Goal: Task Accomplishment & Management: Complete application form

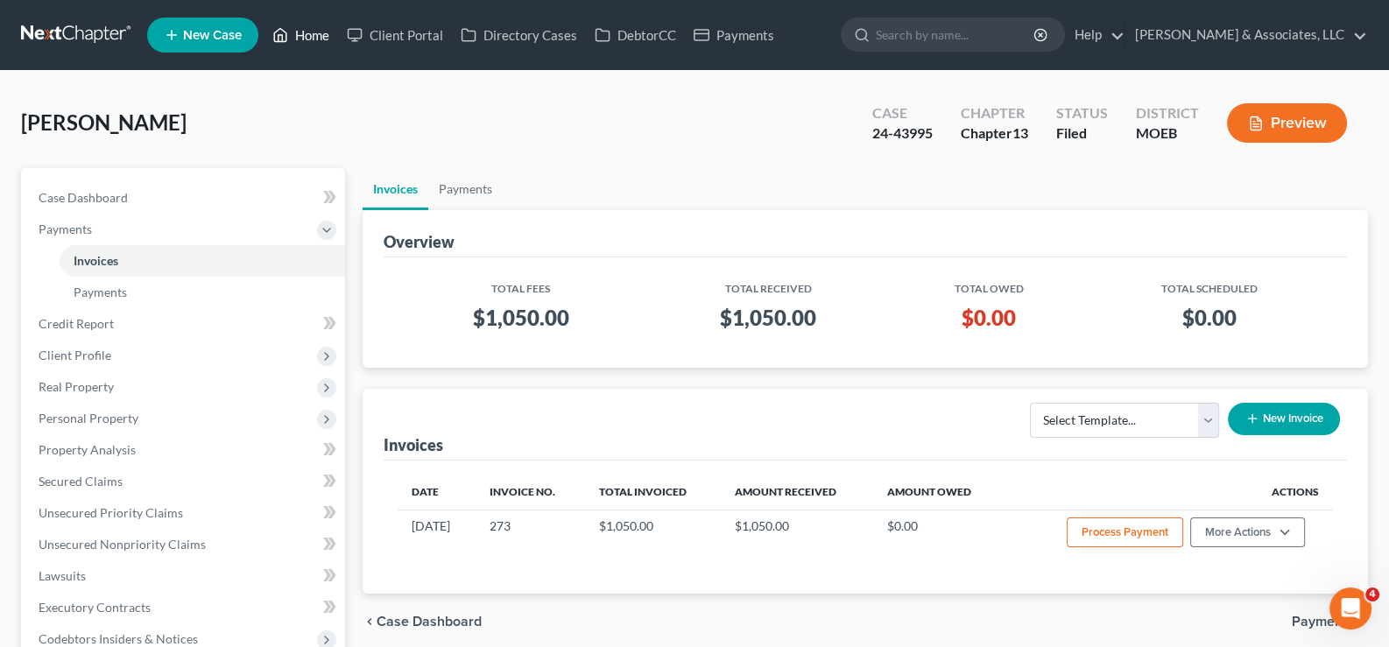
drag, startPoint x: 317, startPoint y: 41, endPoint x: 547, endPoint y: 139, distance: 249.6
click at [317, 40] on link "Home" at bounding box center [301, 35] width 74 height 32
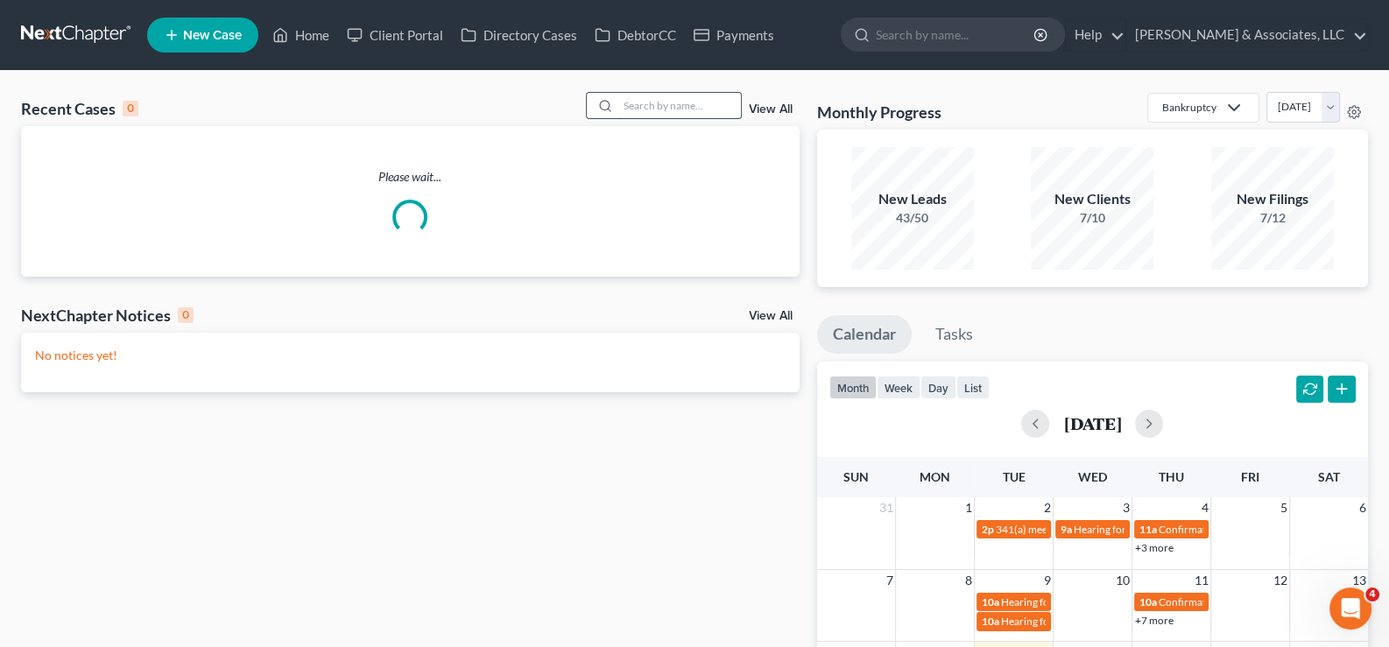
click at [644, 105] on input "search" at bounding box center [679, 105] width 123 height 25
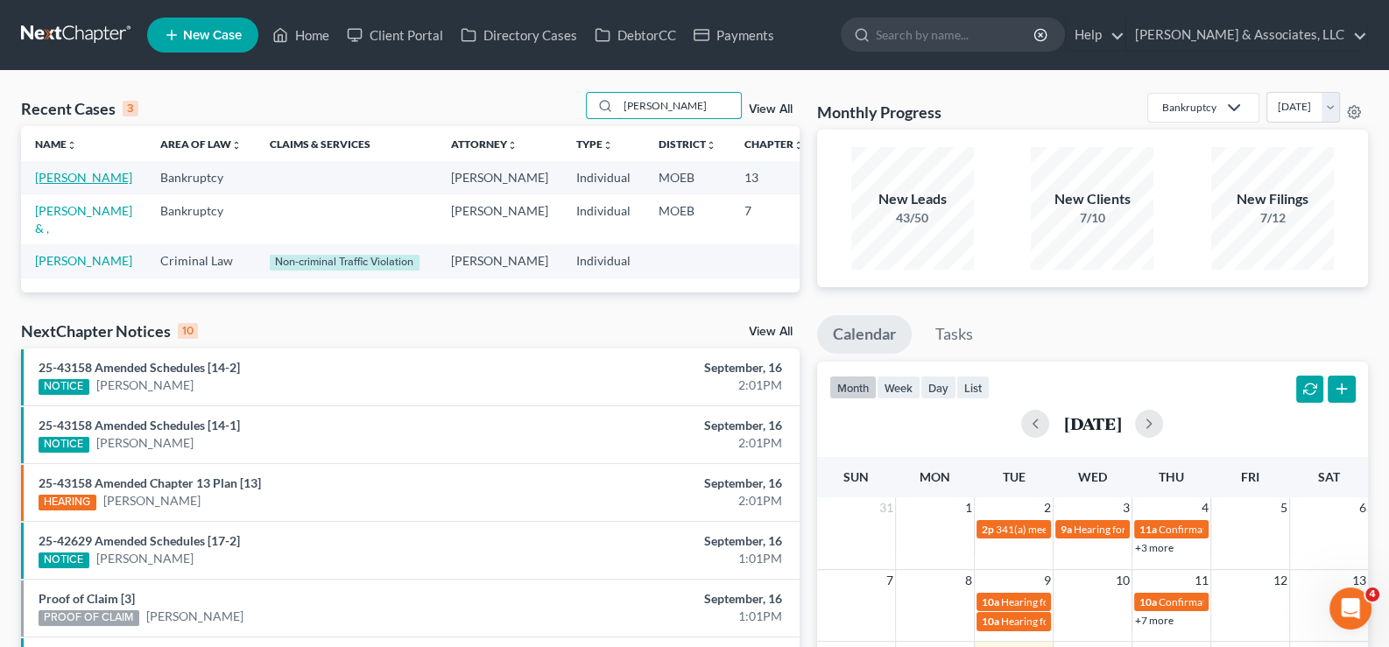
type input "[PERSON_NAME]"
click at [47, 185] on link "[PERSON_NAME]" at bounding box center [83, 177] width 97 height 15
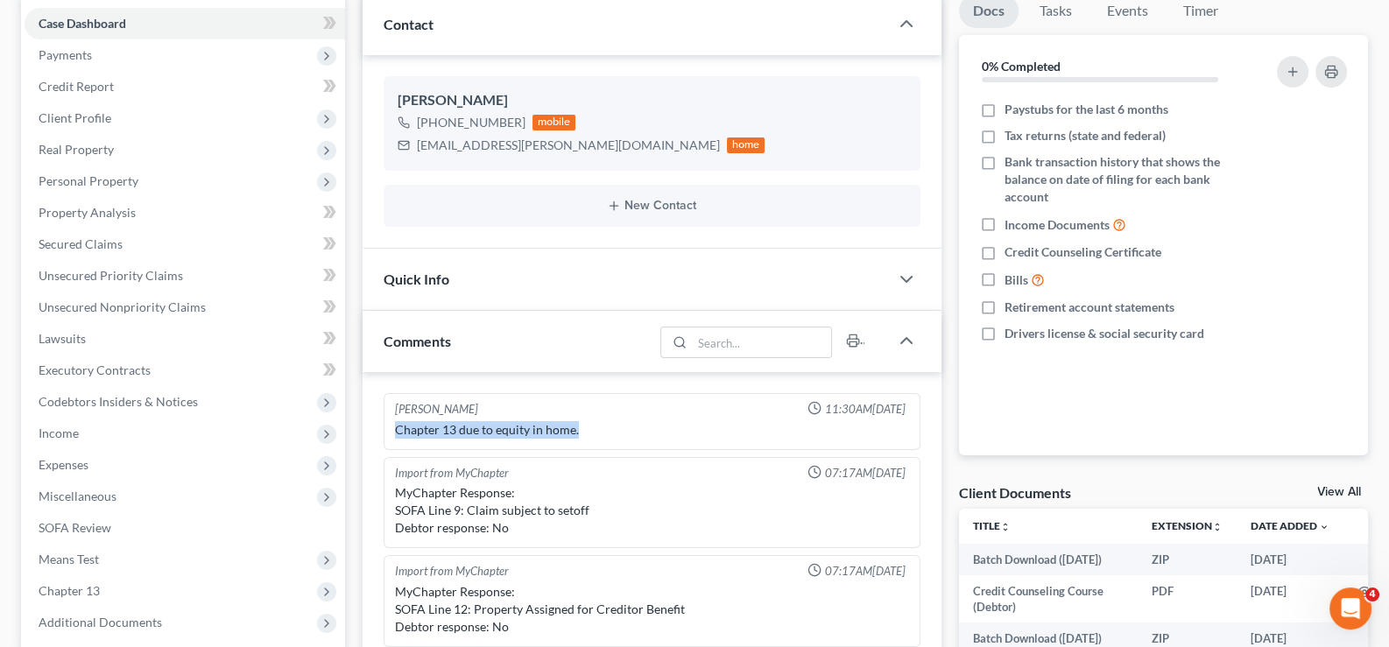
drag, startPoint x: 597, startPoint y: 429, endPoint x: 392, endPoint y: 438, distance: 206.0
click at [392, 438] on div "Chapter 13 due to equity in home." at bounding box center [653, 430] width 522 height 25
copy div "Chapter 13 due to equity in home."
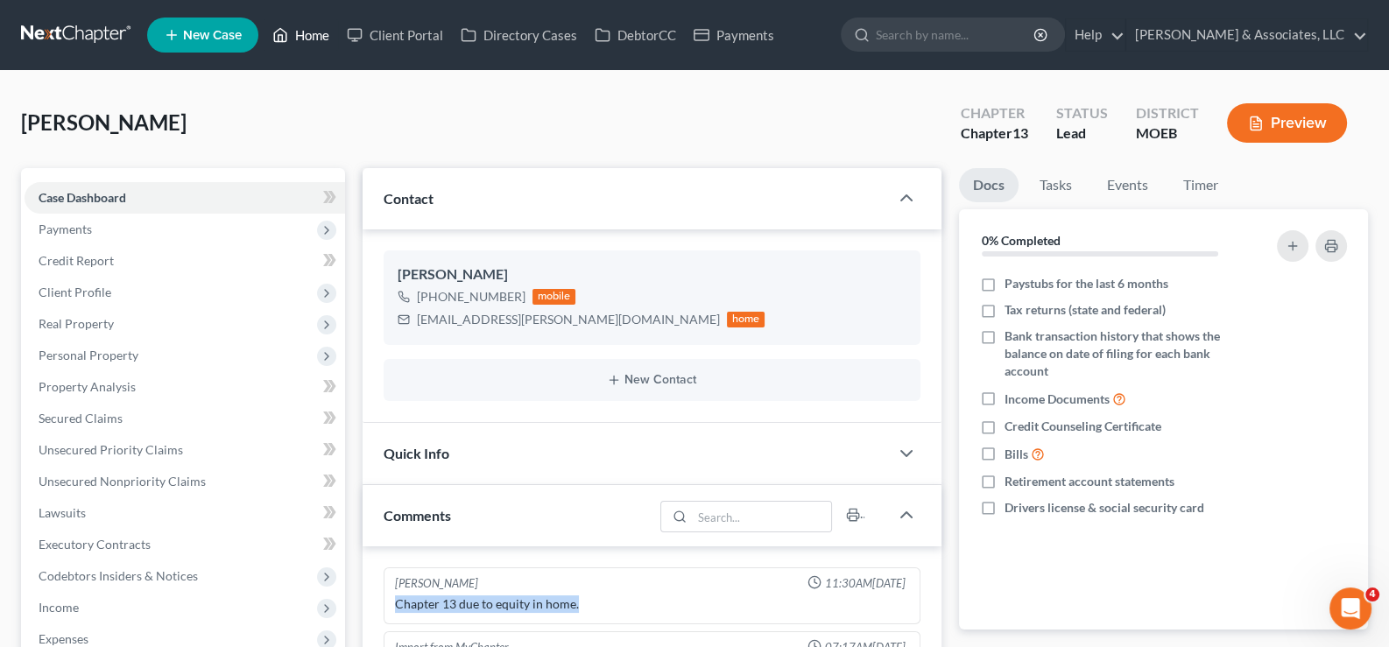
click at [309, 41] on link "Home" at bounding box center [301, 35] width 74 height 32
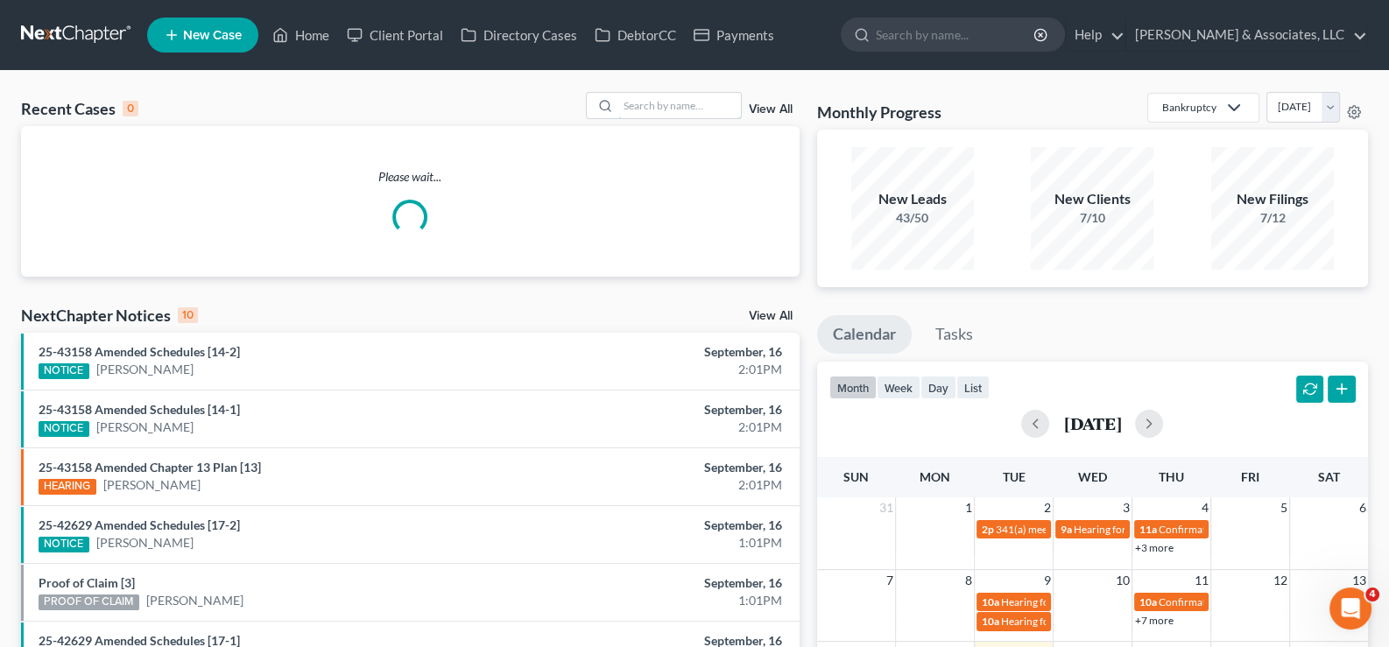
drag, startPoint x: 670, startPoint y: 102, endPoint x: 821, endPoint y: 115, distance: 151.2
click at [670, 102] on input "search" at bounding box center [679, 105] width 123 height 25
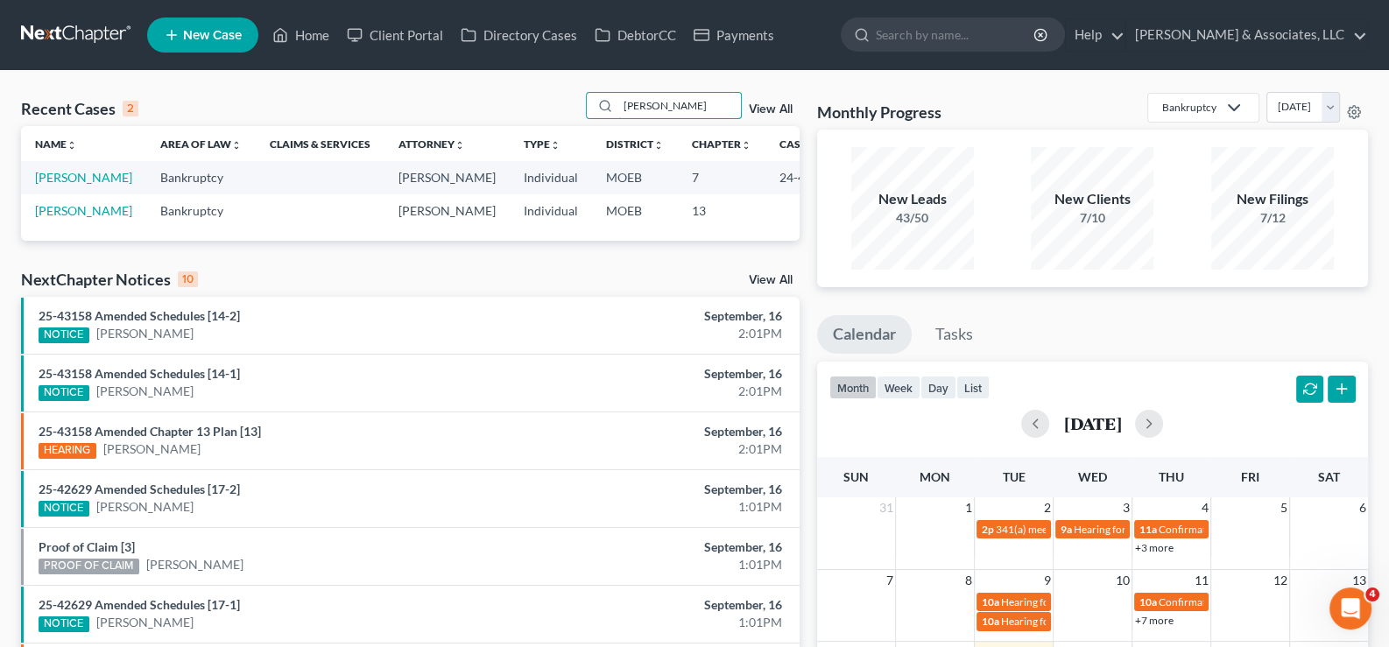
type input "[PERSON_NAME]"
click at [52, 194] on td "[PERSON_NAME]" at bounding box center [83, 177] width 125 height 32
click at [53, 185] on link "[PERSON_NAME]" at bounding box center [83, 177] width 97 height 15
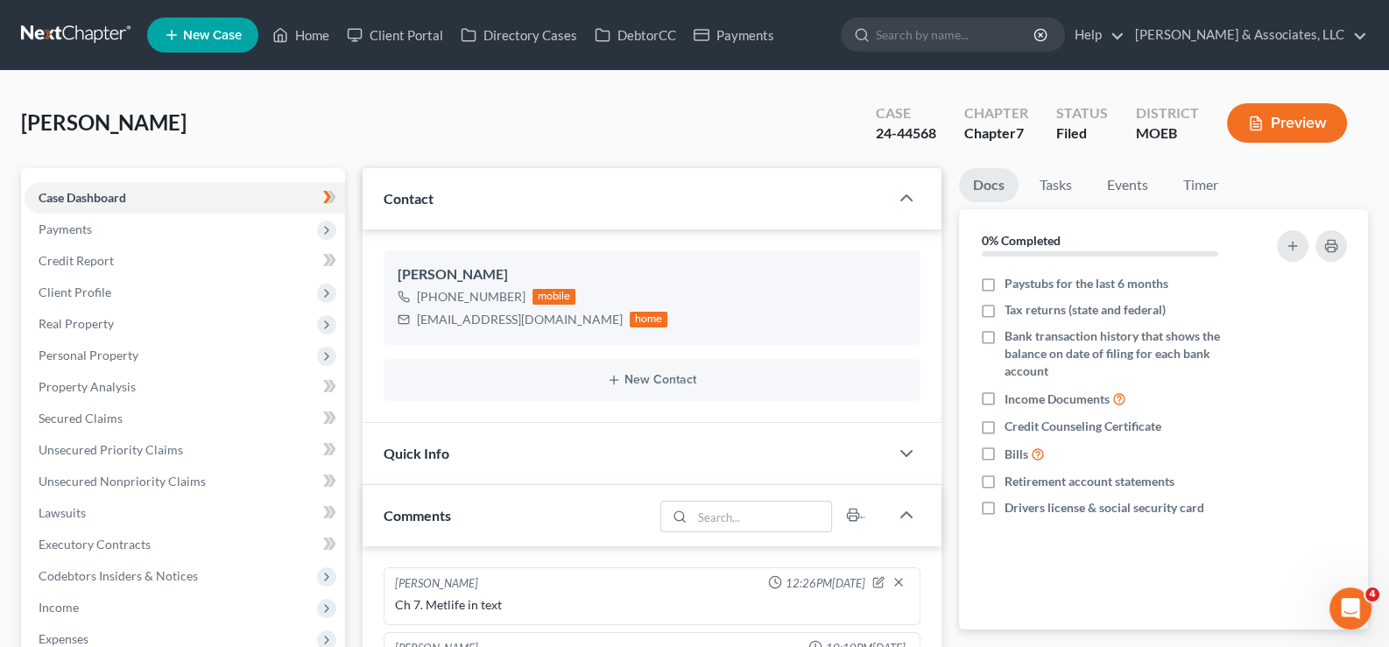
scroll to position [357, 0]
click at [213, 34] on span "New Case" at bounding box center [212, 35] width 59 height 13
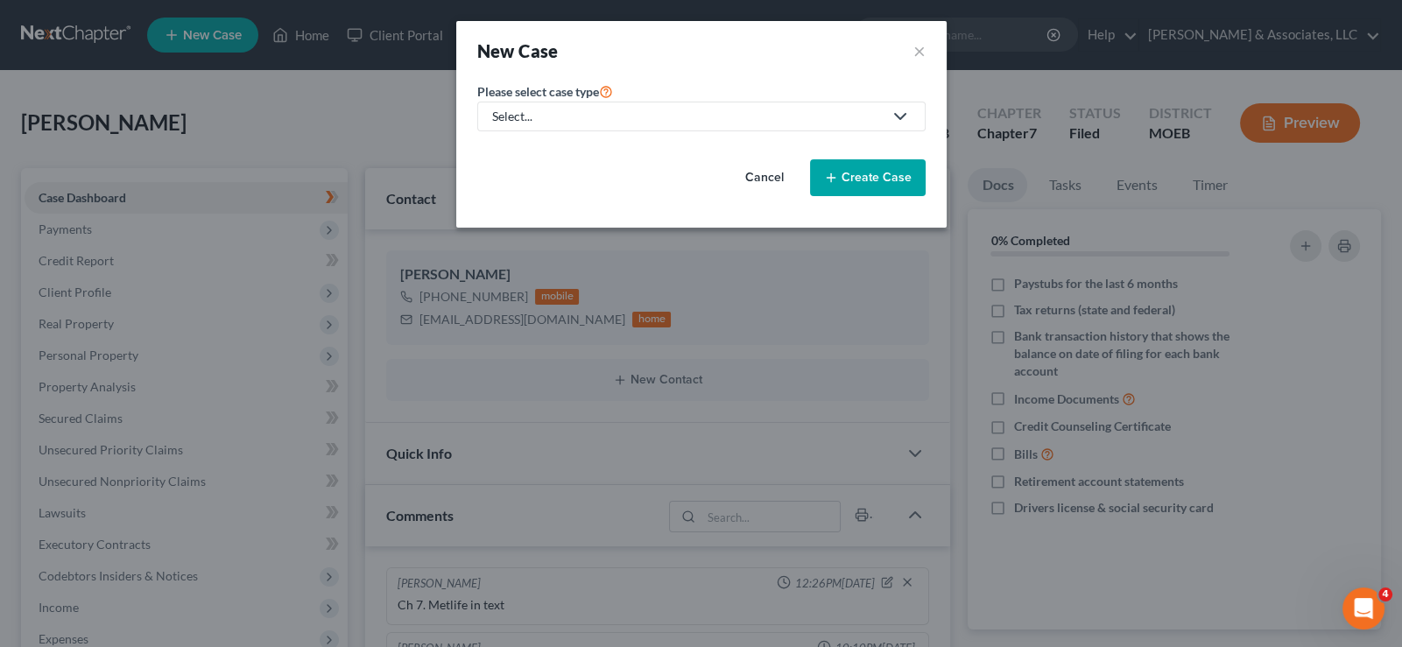
drag, startPoint x: 766, startPoint y: 172, endPoint x: 307, endPoint y: 35, distance: 479.7
click at [762, 173] on button "Cancel" at bounding box center [764, 177] width 77 height 35
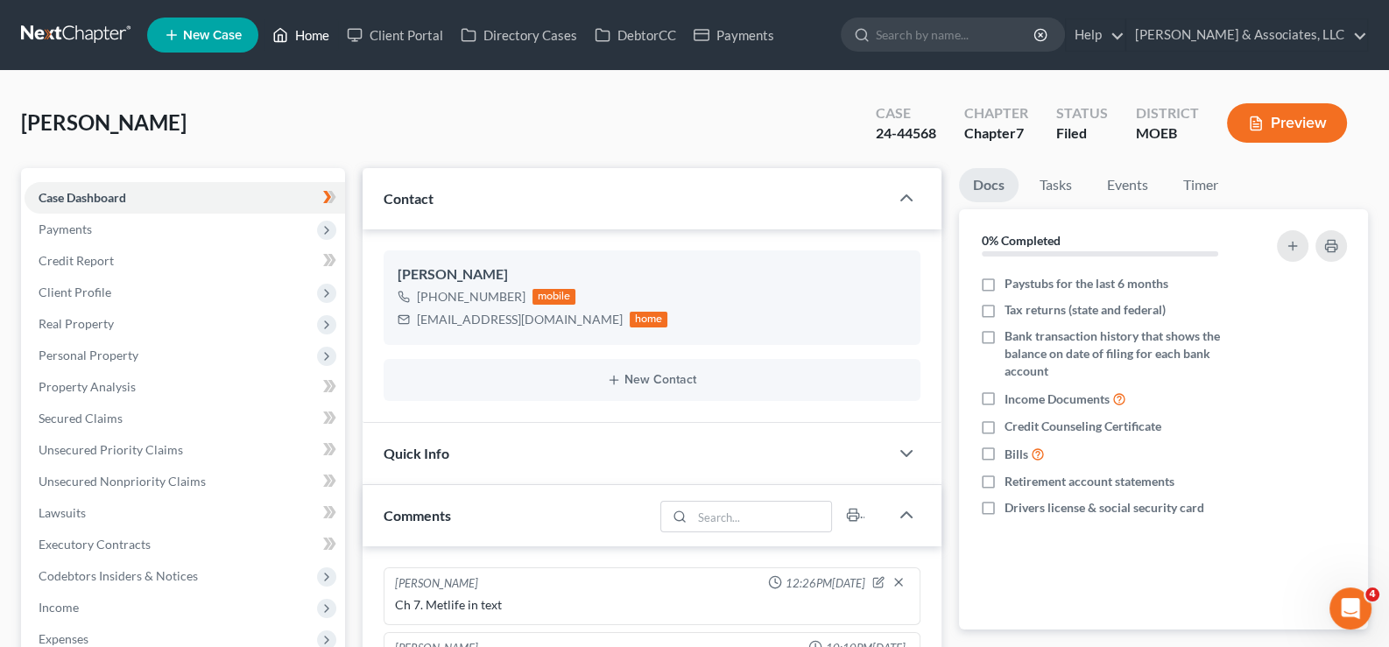
click at [307, 35] on link "Home" at bounding box center [301, 35] width 74 height 32
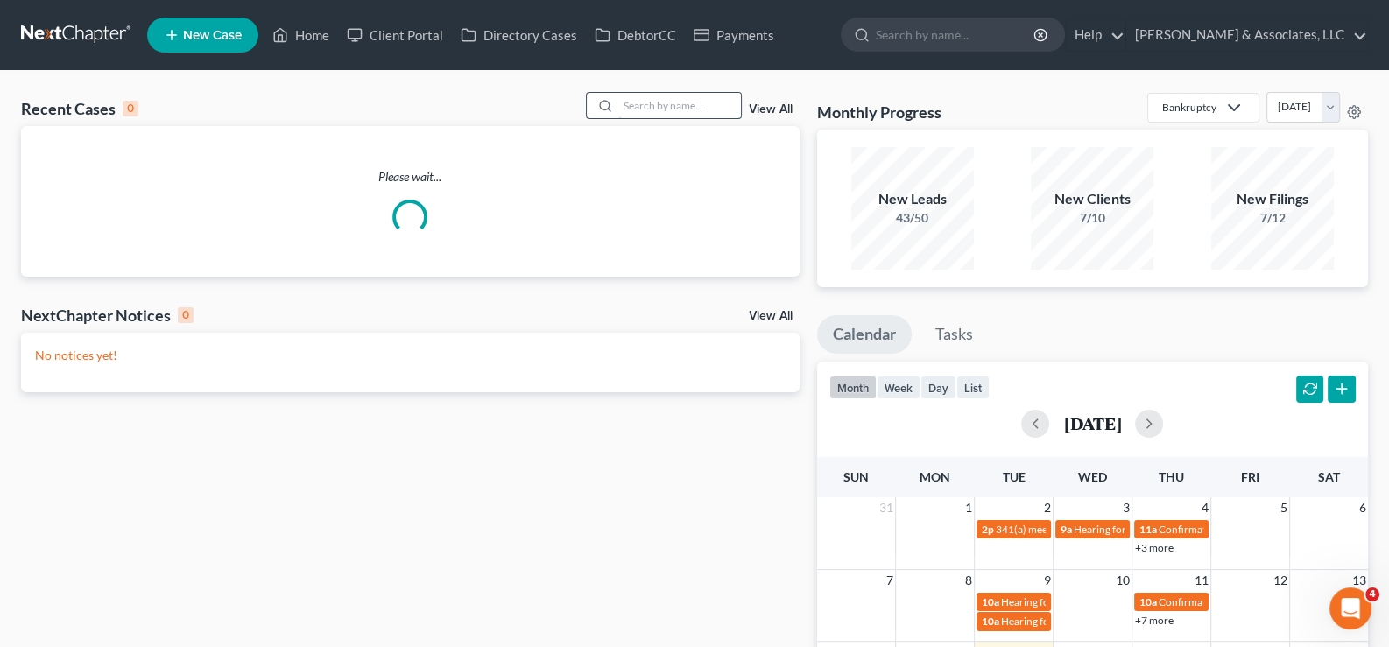
click at [682, 104] on input "search" at bounding box center [679, 105] width 123 height 25
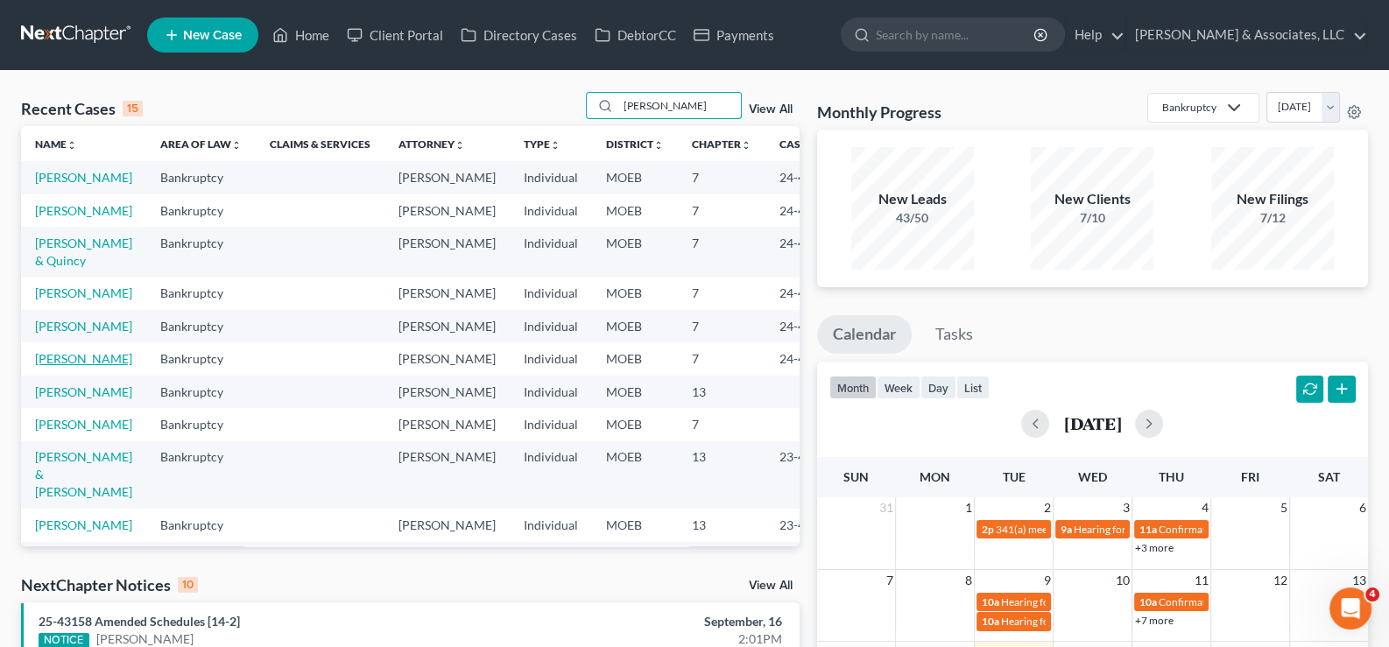
type input "[PERSON_NAME]"
click at [39, 366] on link "[PERSON_NAME]" at bounding box center [83, 358] width 97 height 15
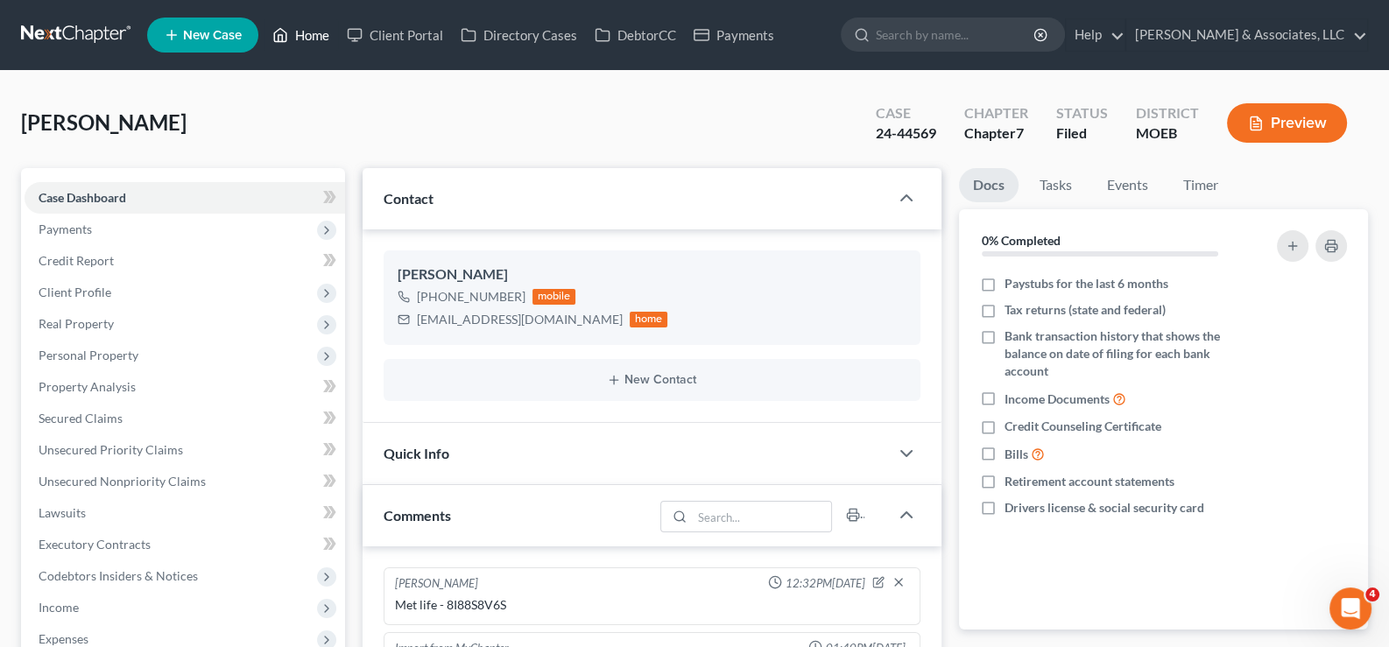
click at [307, 29] on link "Home" at bounding box center [301, 35] width 74 height 32
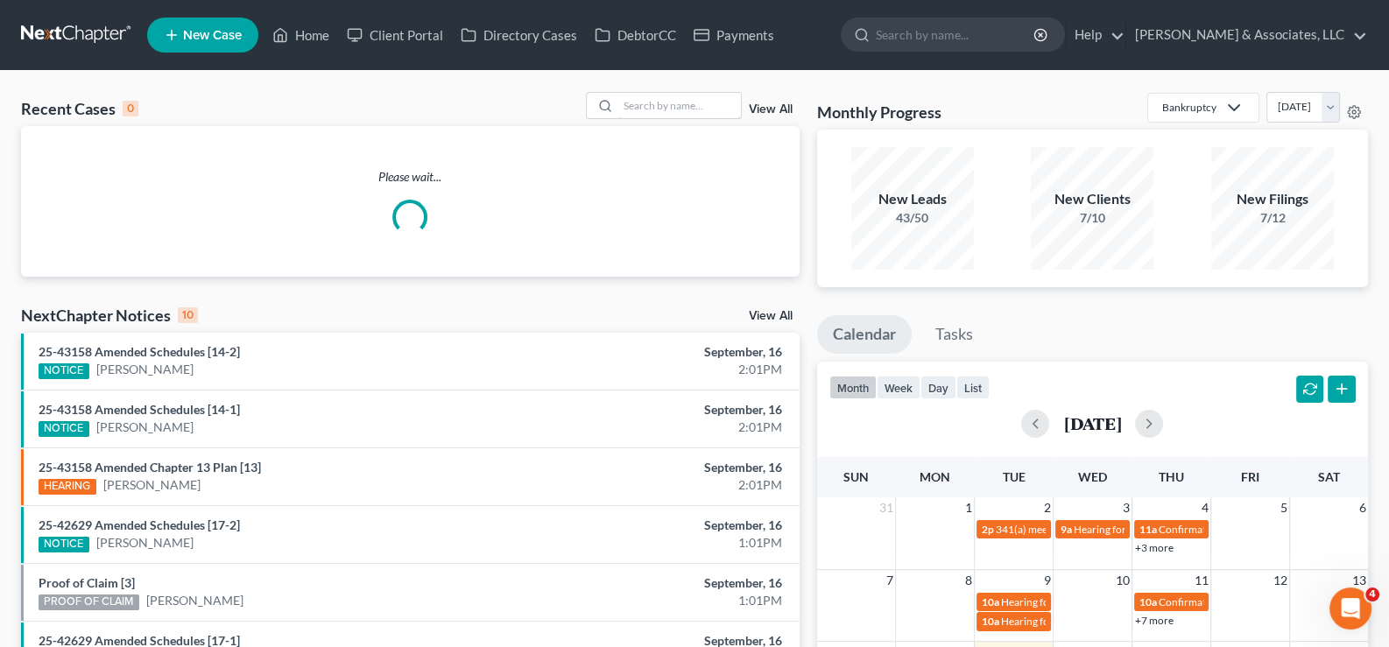
click at [664, 95] on input "search" at bounding box center [679, 105] width 123 height 25
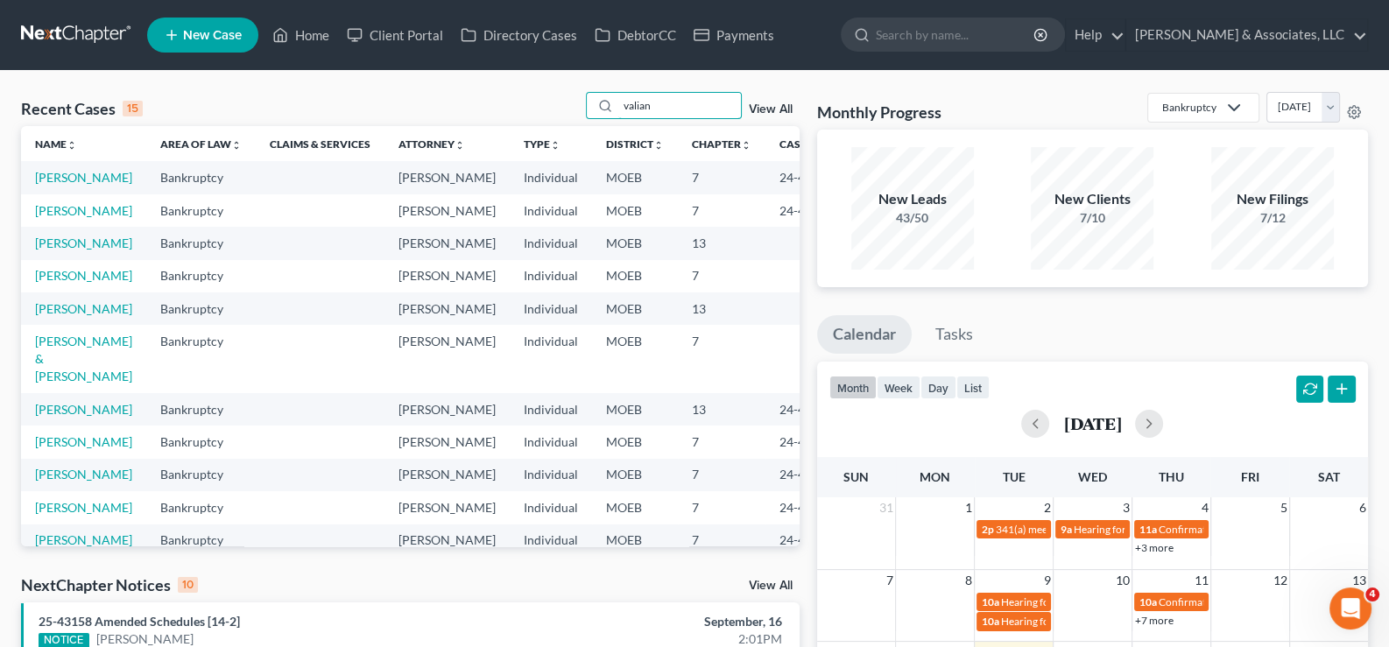
type input "valiant"
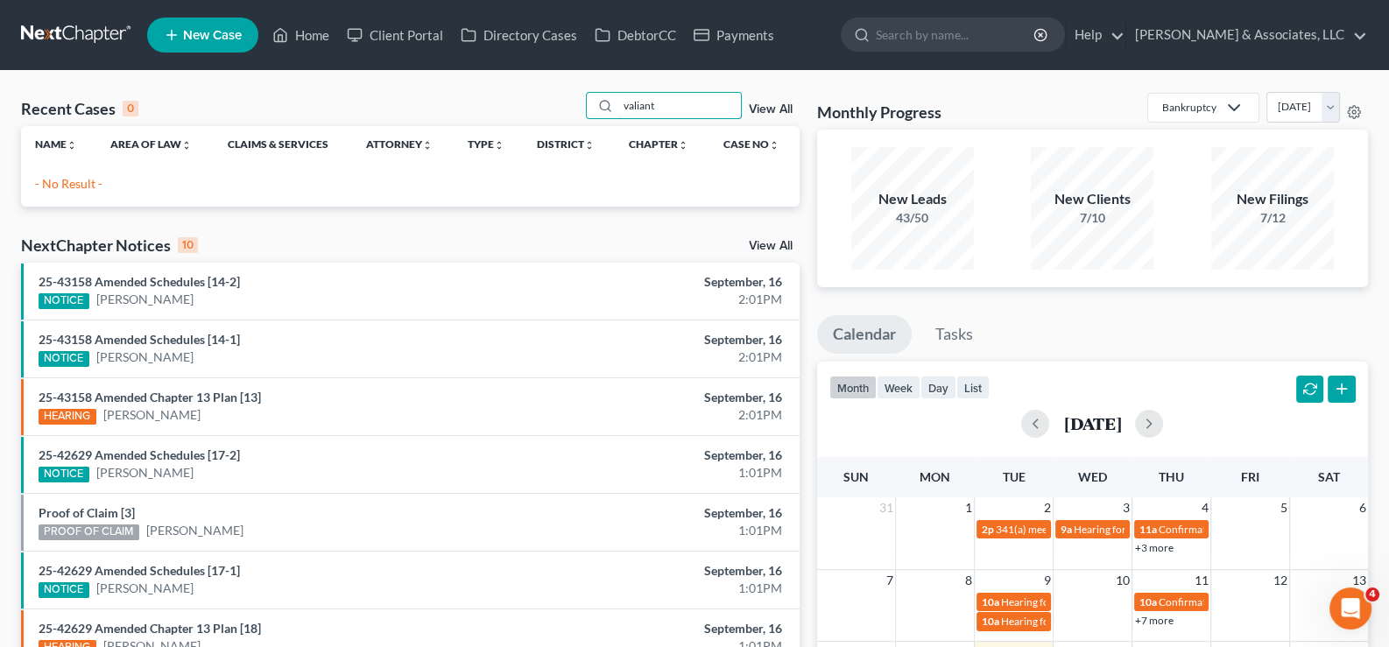
drag, startPoint x: 665, startPoint y: 104, endPoint x: 526, endPoint y: 103, distance: 138.4
click at [526, 103] on div "Recent Cases 0 valiant View All" at bounding box center [410, 109] width 779 height 34
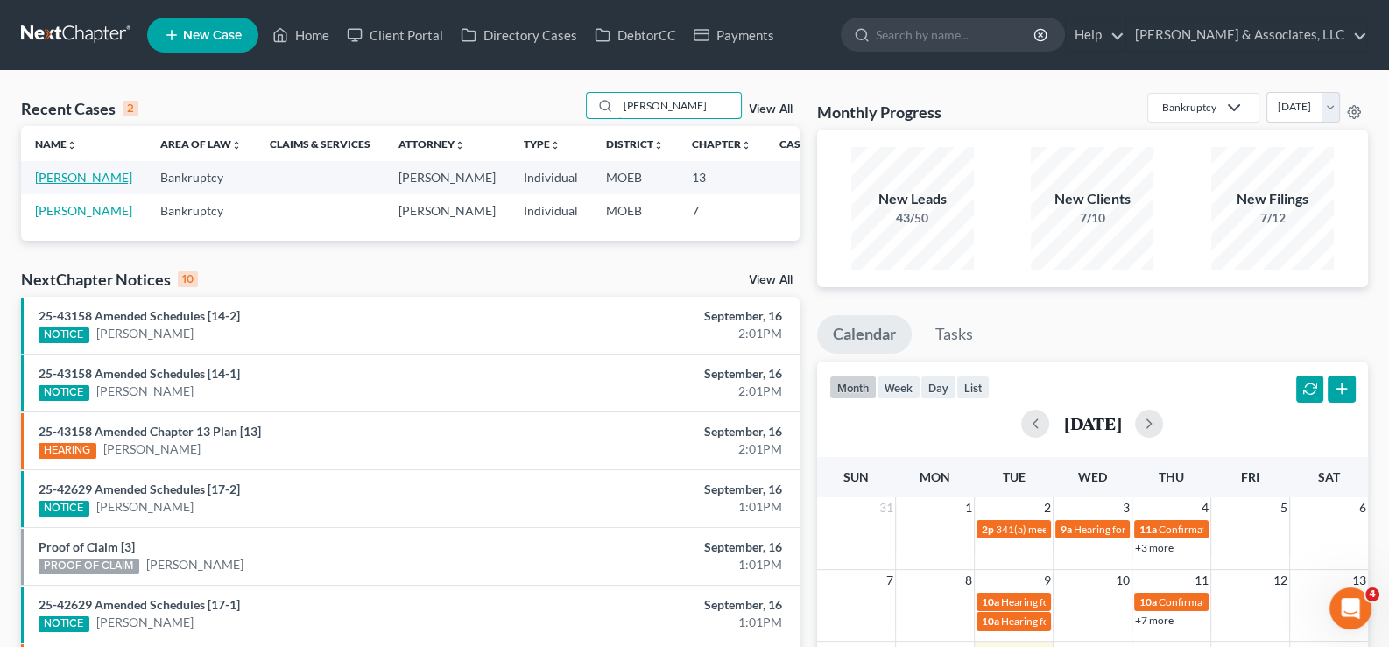
type input "[PERSON_NAME]"
click at [71, 185] on link "[PERSON_NAME]" at bounding box center [83, 177] width 97 height 15
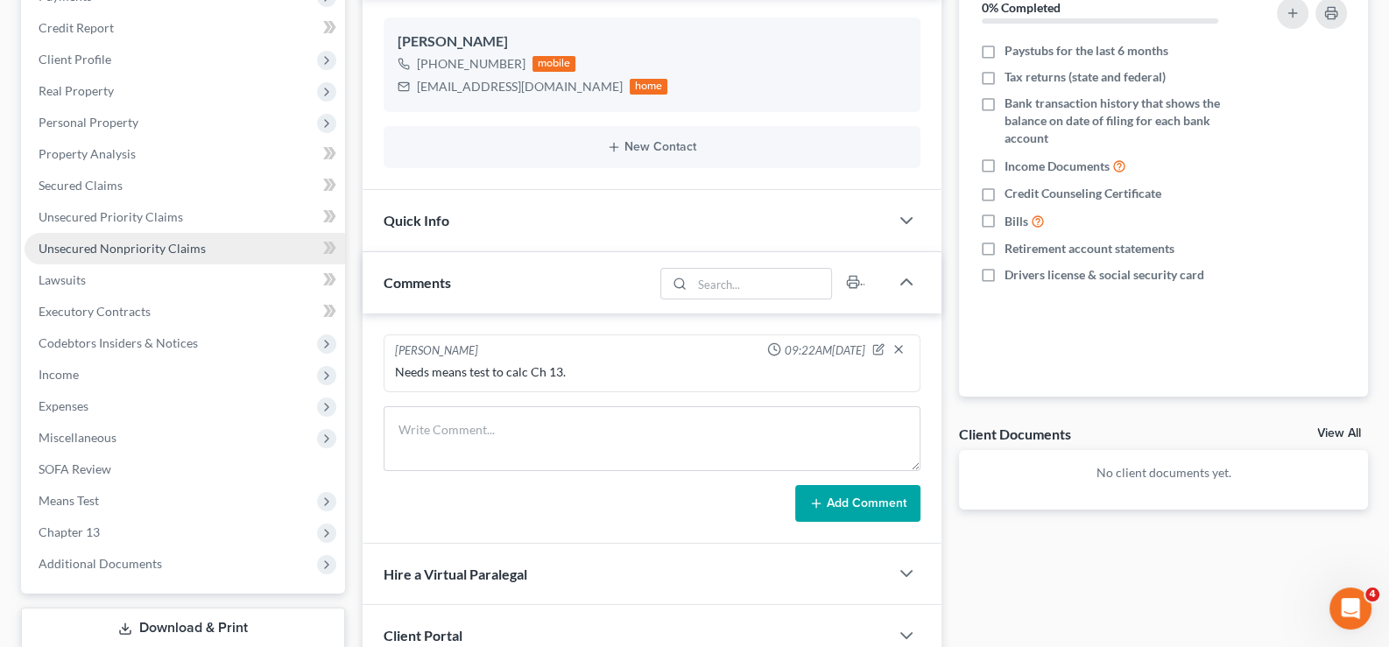
scroll to position [263, 0]
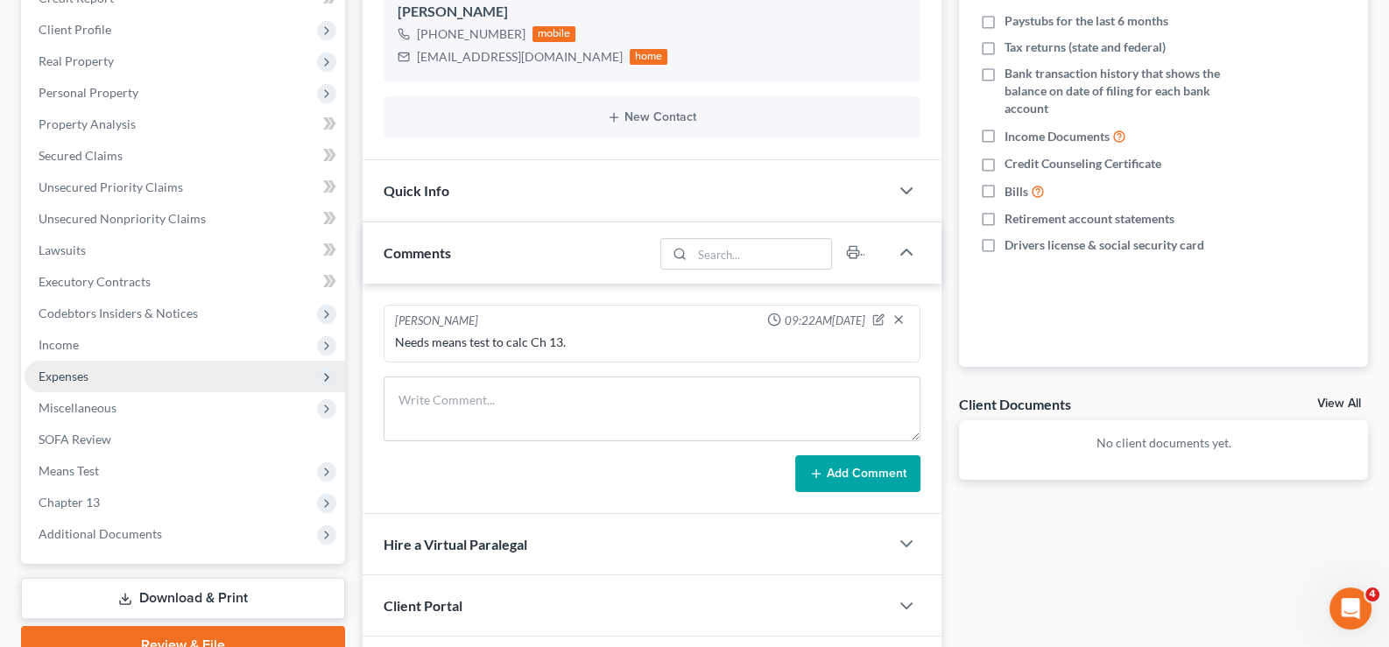
drag, startPoint x: 53, startPoint y: 348, endPoint x: 110, endPoint y: 375, distance: 63.9
click at [53, 348] on span "Income" at bounding box center [59, 344] width 40 height 15
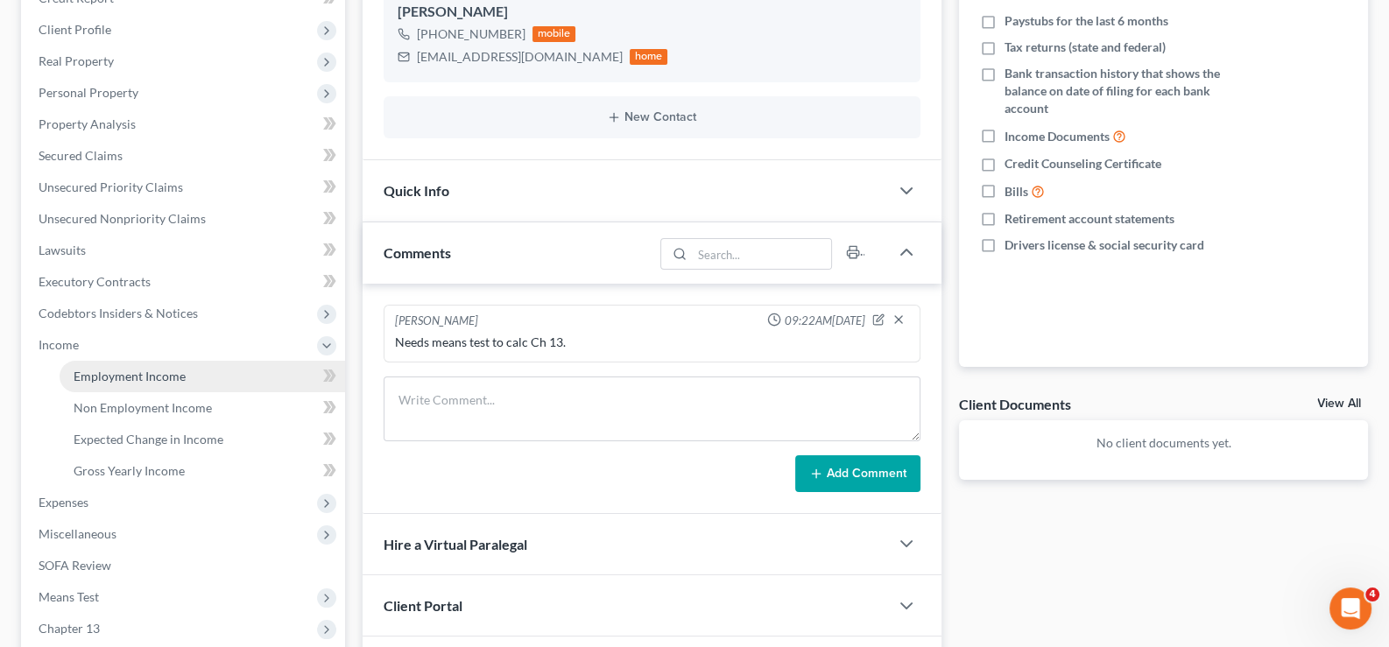
click at [140, 373] on span "Employment Income" at bounding box center [130, 376] width 112 height 15
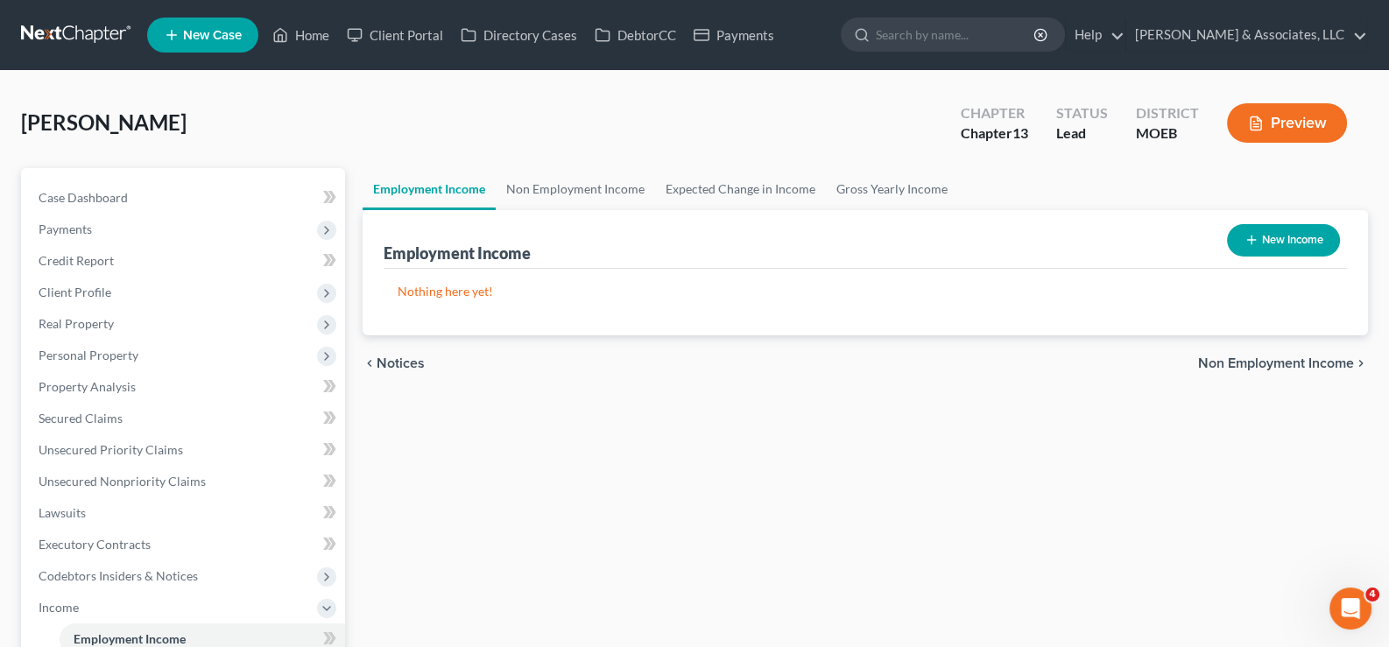
click at [1270, 239] on button "New Income" at bounding box center [1283, 240] width 113 height 32
select select "0"
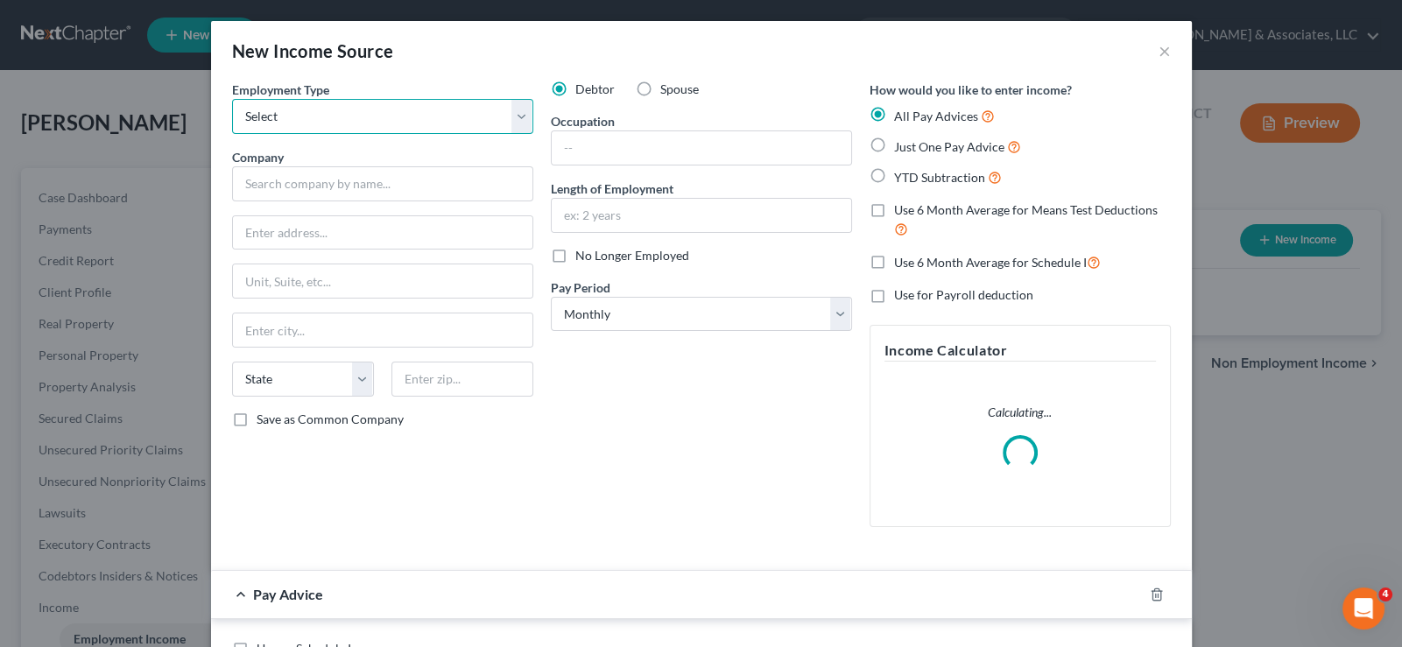
drag, startPoint x: 308, startPoint y: 119, endPoint x: 308, endPoint y: 131, distance: 12.3
click at [308, 119] on select "Select Full or [DEMOGRAPHIC_DATA] Employment Self Employment" at bounding box center [382, 116] width 301 height 35
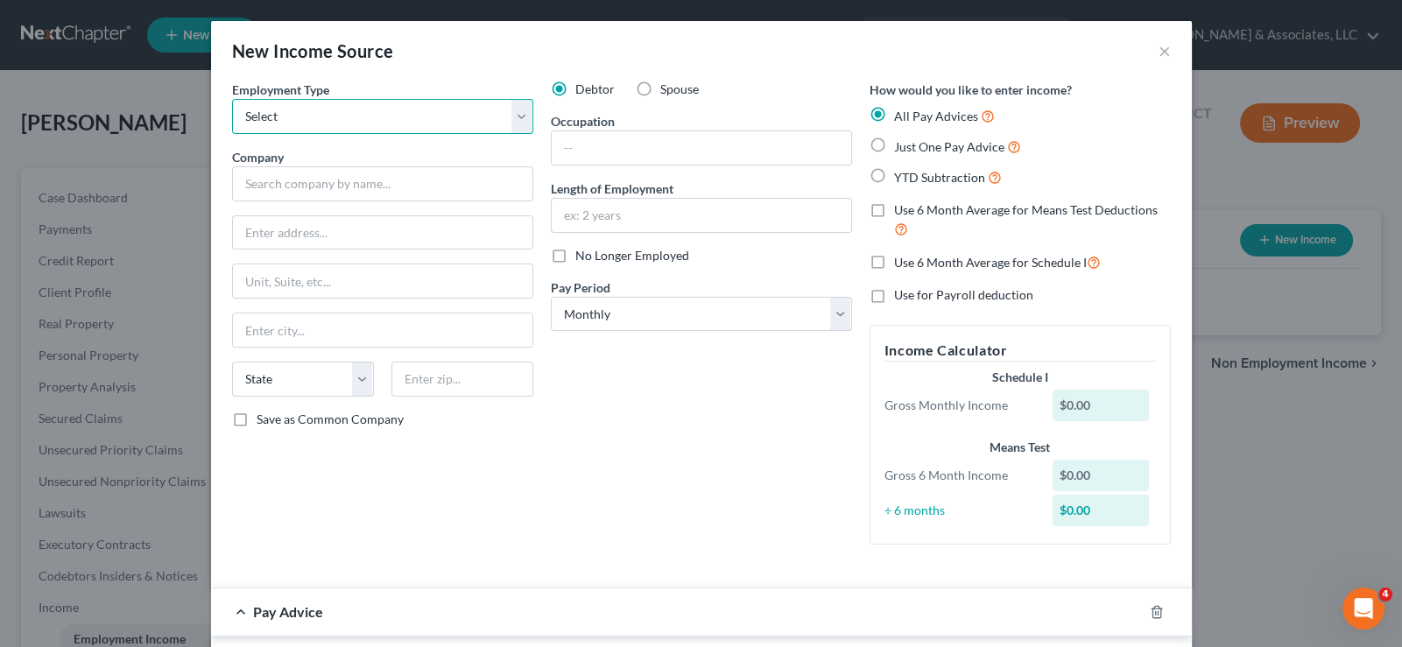
select select "0"
click at [232, 99] on select "Select Full or [DEMOGRAPHIC_DATA] Employment Self Employment" at bounding box center [382, 116] width 301 height 35
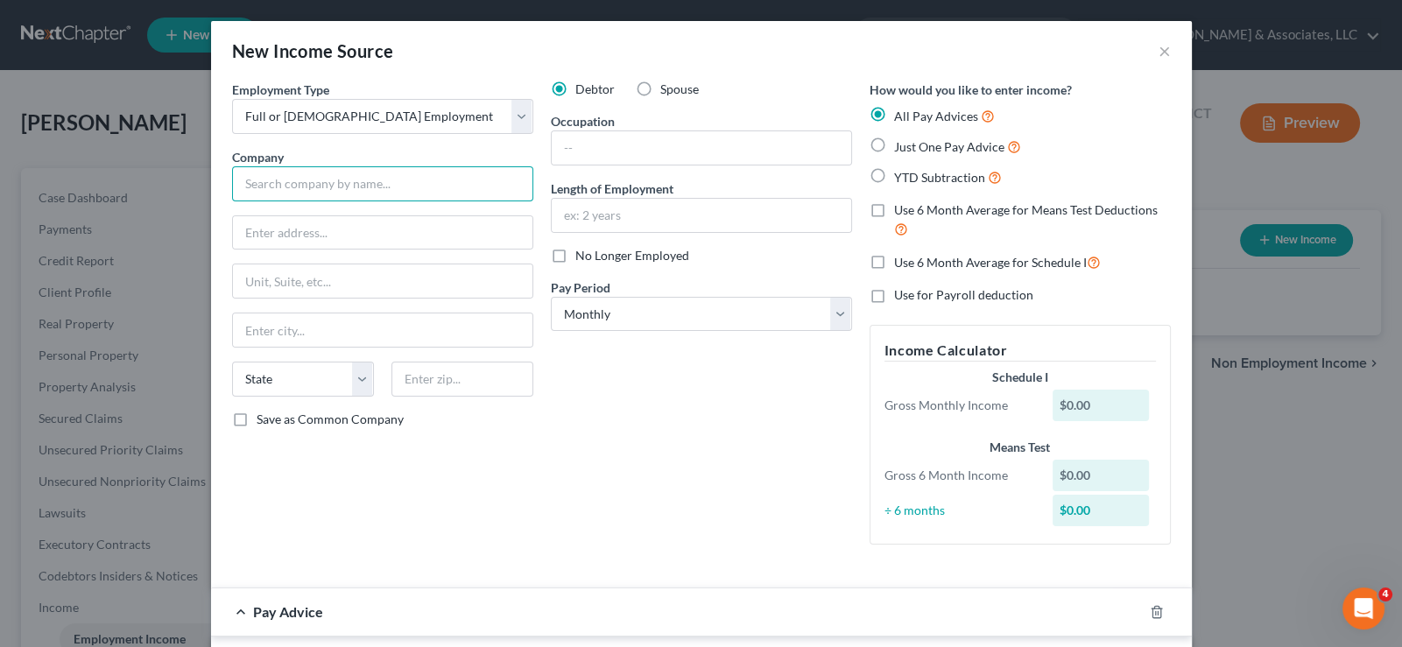
click at [312, 183] on input "text" at bounding box center [382, 183] width 301 height 35
click at [425, 186] on input "text" at bounding box center [382, 183] width 301 height 35
paste input "AT&T MOBILITY SERVICES LLC"
type input "AT&T MOBILITY SERVICES LLC"
drag, startPoint x: 290, startPoint y: 242, endPoint x: 138, endPoint y: 3, distance: 283.5
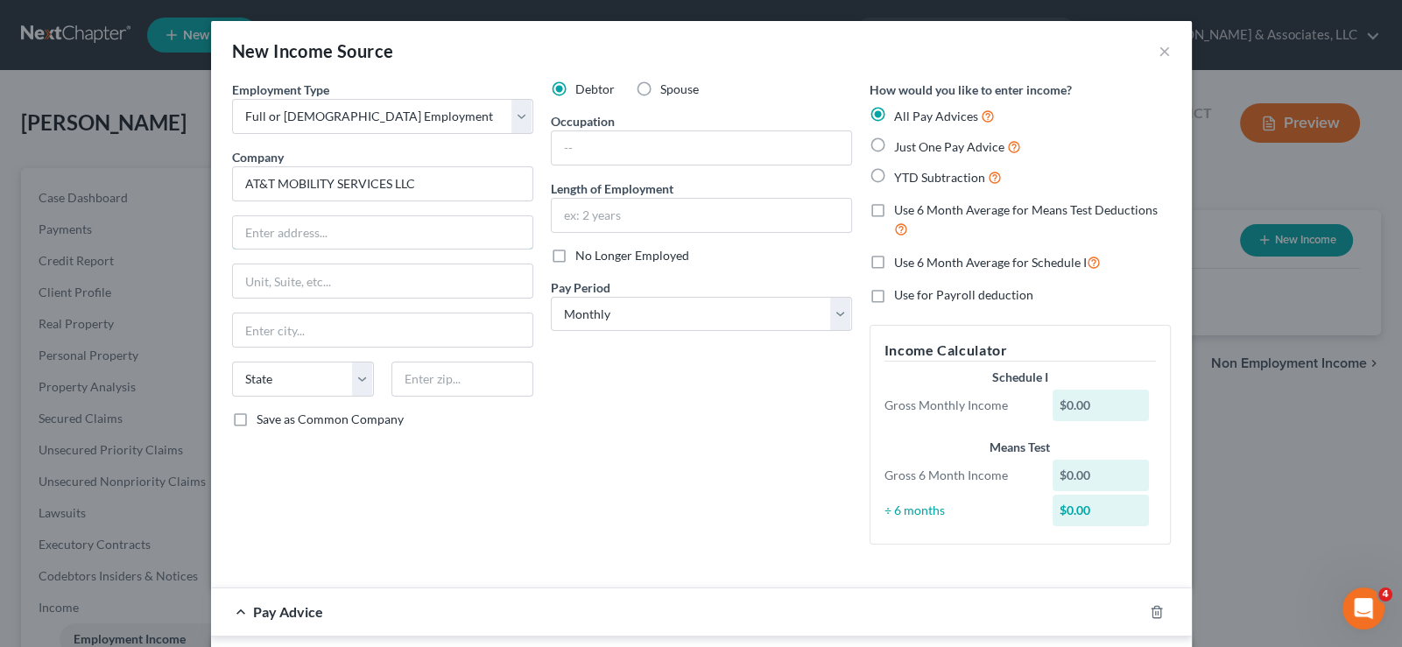
click at [289, 242] on input "text" at bounding box center [383, 232] width 300 height 33
drag, startPoint x: 406, startPoint y: 231, endPoint x: 372, endPoint y: 246, distance: 37.3
click at [406, 231] on input "text" at bounding box center [383, 232] width 300 height 33
paste input "[STREET_ADDRESS],"
type input "[STREET_ADDRESS],"
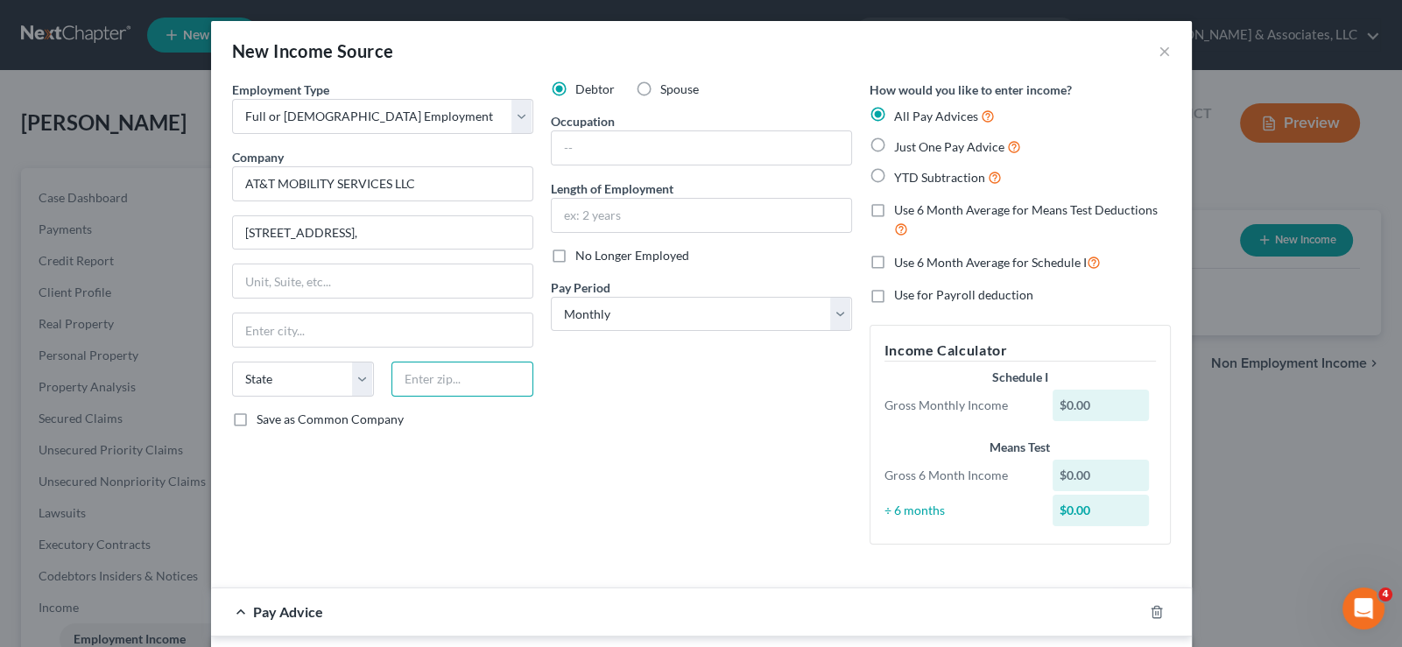
click at [412, 376] on input "text" at bounding box center [463, 379] width 142 height 35
click at [441, 392] on input "text" at bounding box center [463, 379] width 142 height 35
click at [442, 382] on input "text" at bounding box center [463, 379] width 142 height 35
paste input "30319"
type input "30319"
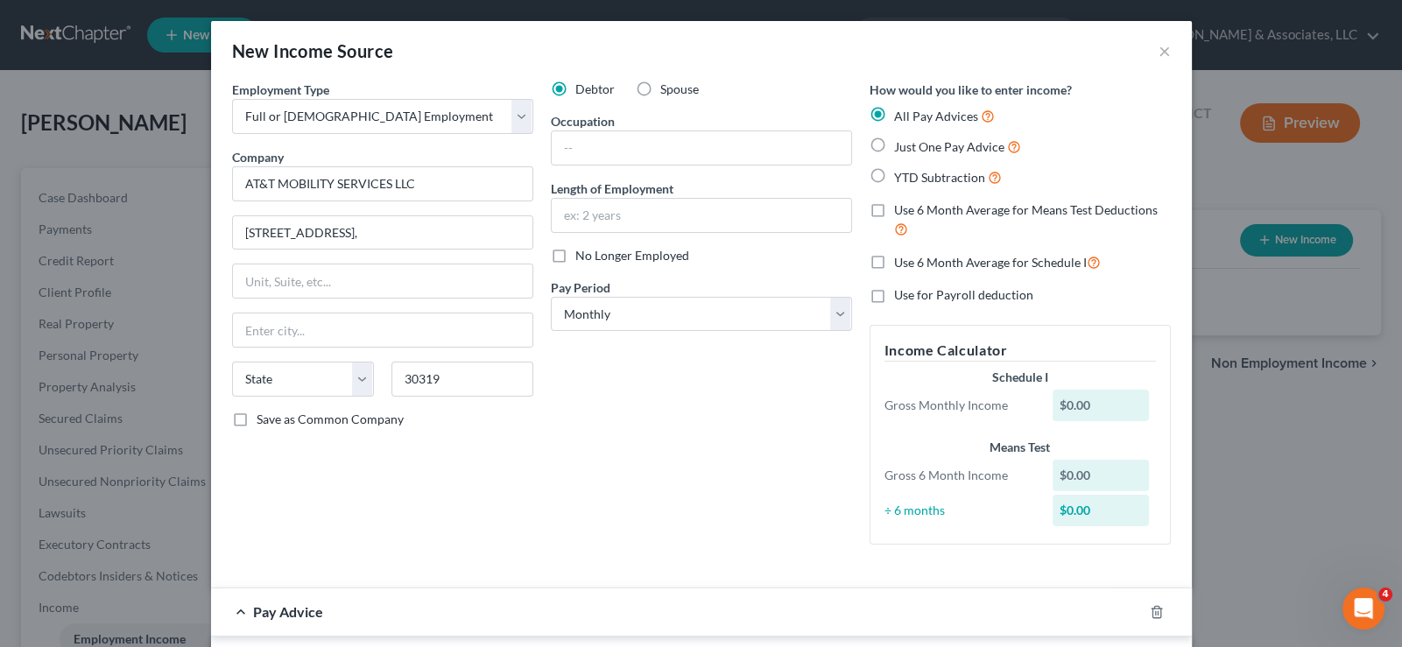
click at [433, 444] on div "Employment Type * Select Full or [DEMOGRAPHIC_DATA] Employment Self Employment …" at bounding box center [382, 320] width 319 height 478
type input "[GEOGRAPHIC_DATA]"
select select "10"
click at [654, 313] on select "Select Monthly Twice Monthly Every Other Week Weekly" at bounding box center [701, 314] width 301 height 35
select select "2"
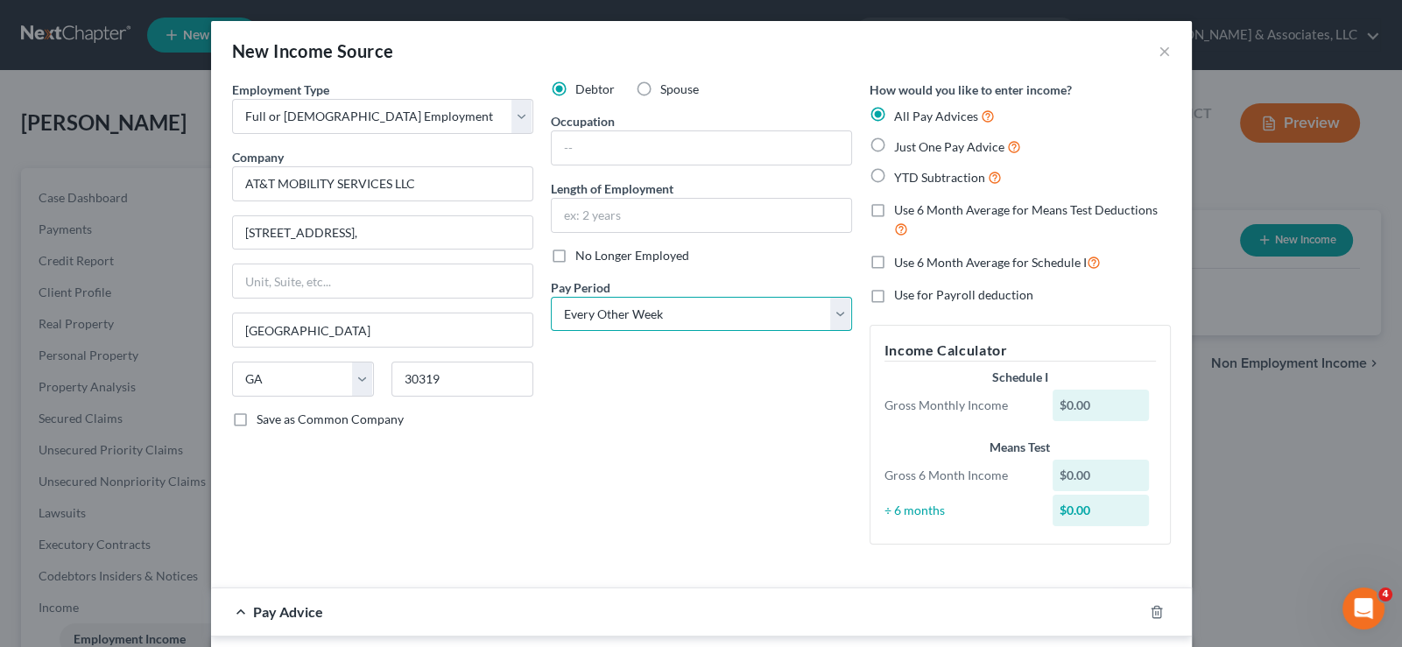
click at [551, 297] on select "Select Monthly Twice Monthly Every Other Week Weekly" at bounding box center [701, 314] width 301 height 35
click at [894, 179] on label "YTD Subtraction" at bounding box center [948, 177] width 108 height 20
click at [901, 179] on input "YTD Subtraction" at bounding box center [906, 172] width 11 height 11
radio input "true"
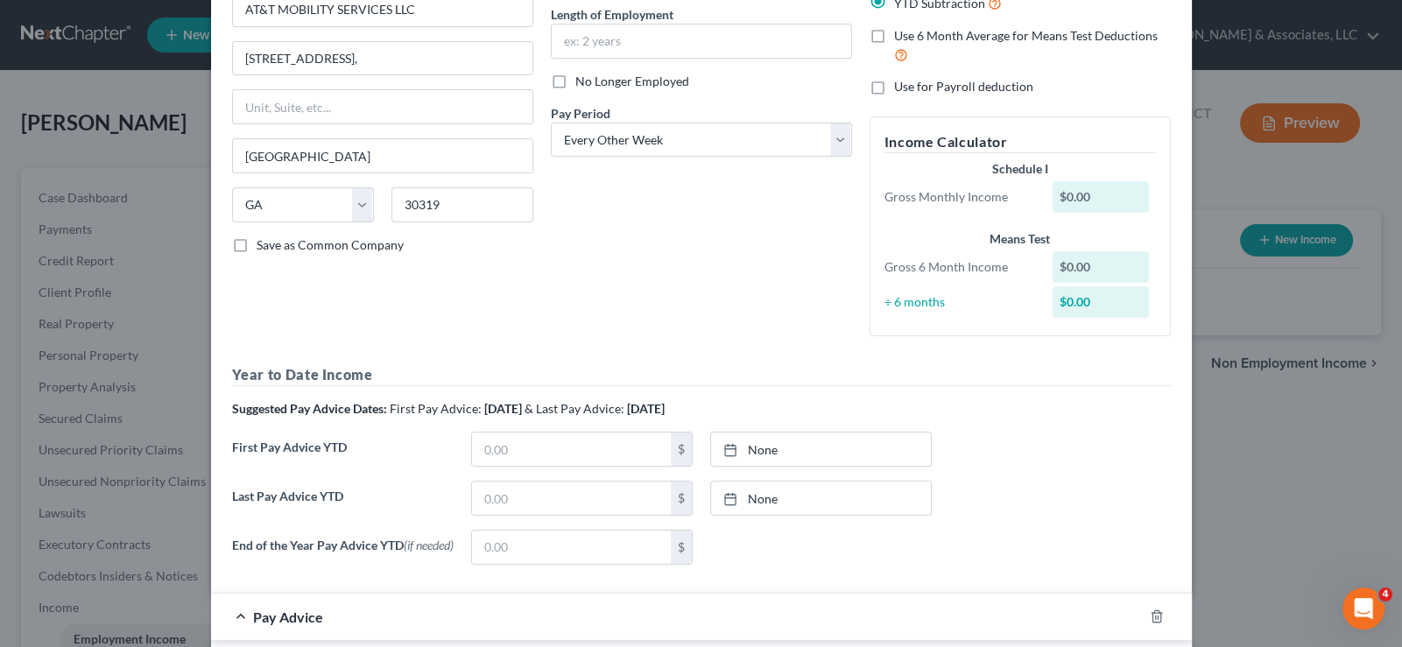
scroll to position [174, 0]
click at [1150, 617] on icon "button" at bounding box center [1157, 617] width 14 height 14
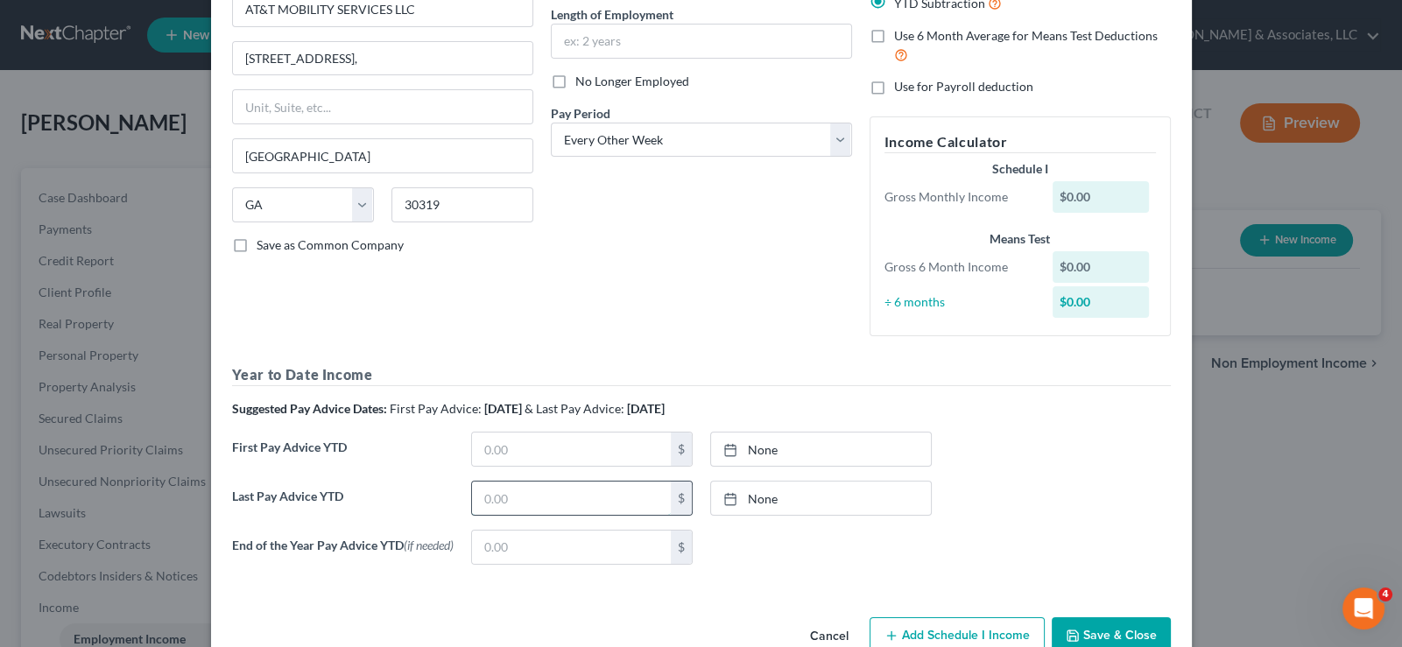
click at [500, 483] on input "text" at bounding box center [571, 498] width 199 height 33
type input "8"
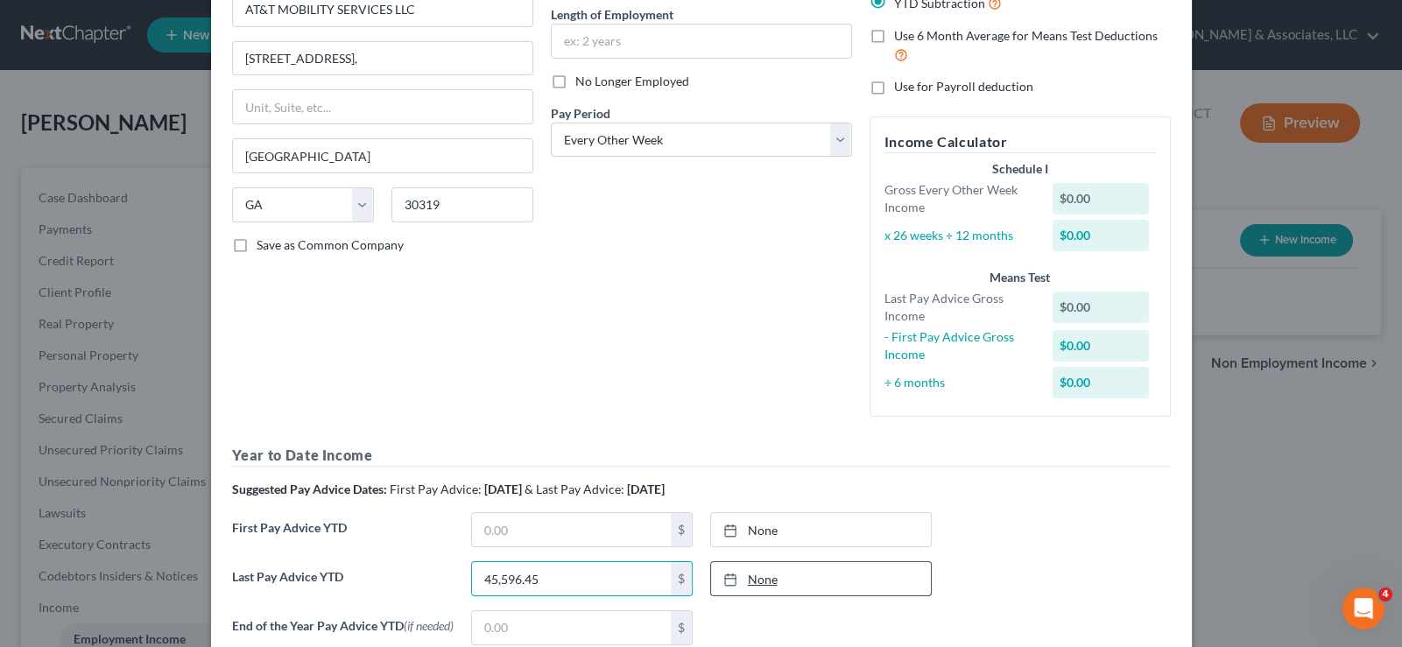
type input "45,596.45"
type input "[DATE]"
drag, startPoint x: 720, startPoint y: 576, endPoint x: 714, endPoint y: 591, distance: 16.1
click at [725, 578] on line at bounding box center [730, 578] width 11 height 0
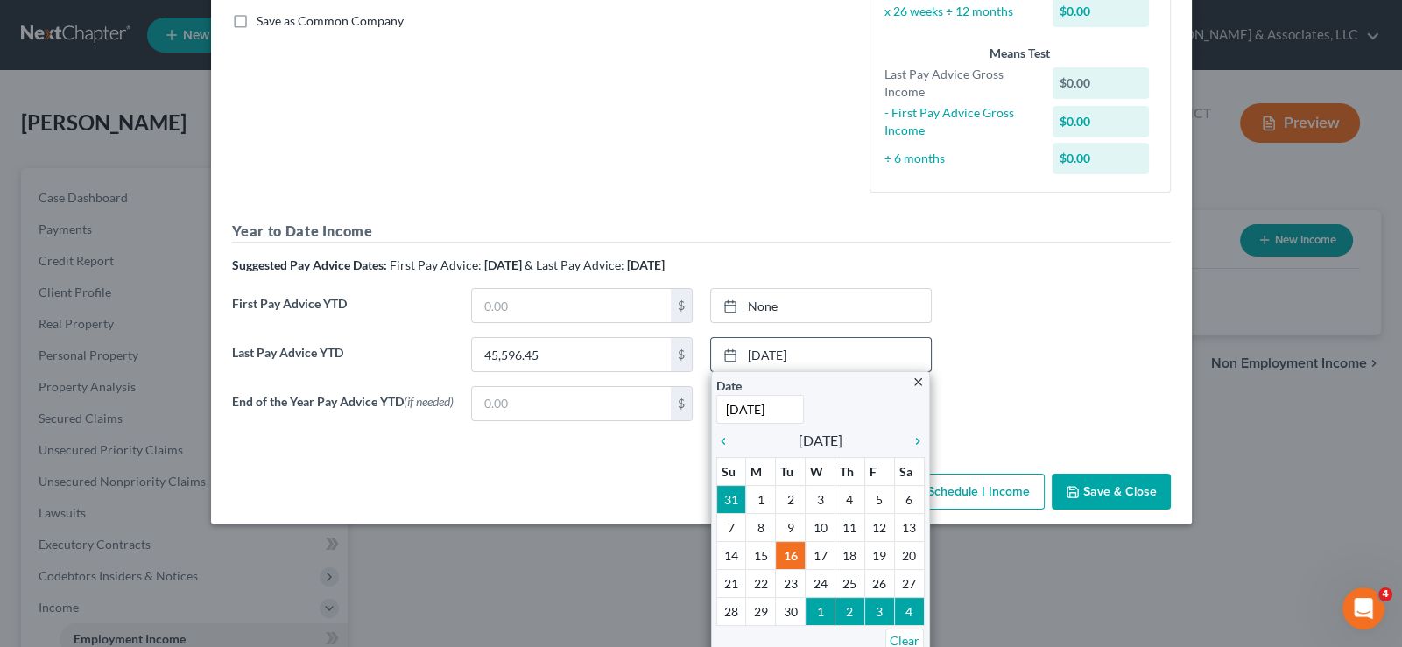
scroll to position [406, 0]
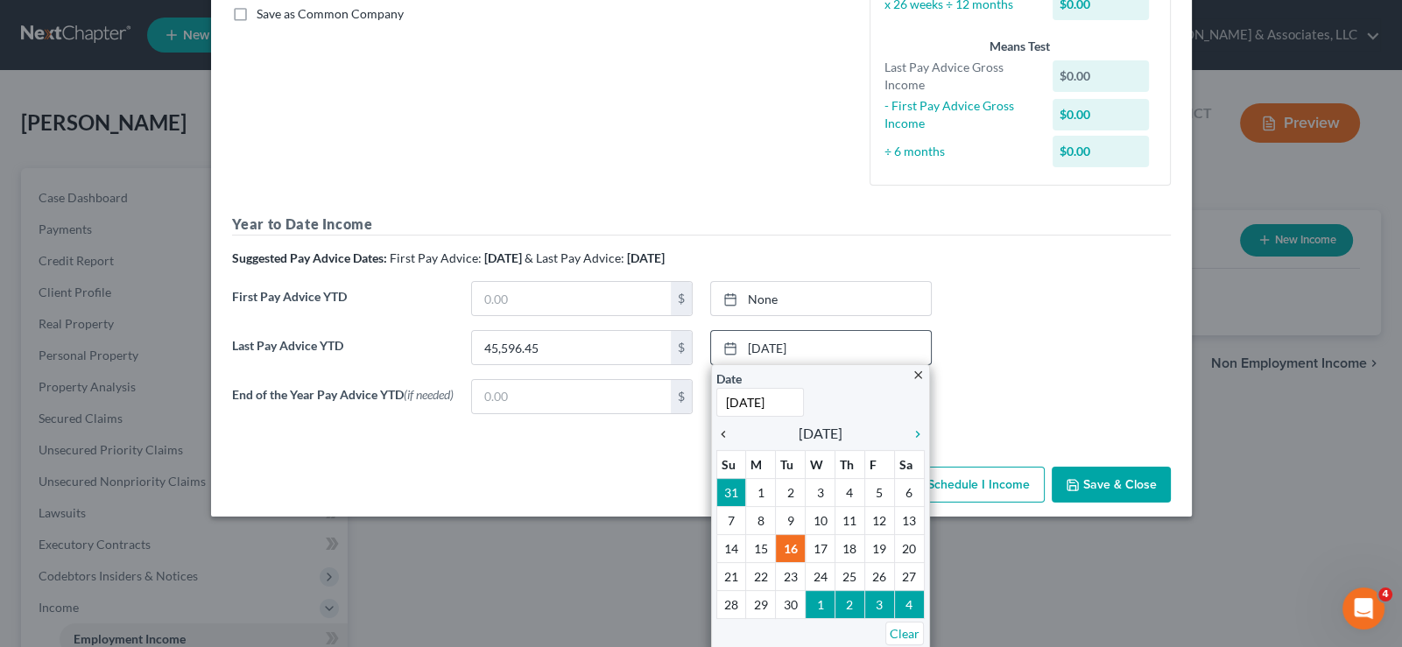
click at [718, 431] on icon "chevron_left" at bounding box center [727, 434] width 23 height 14
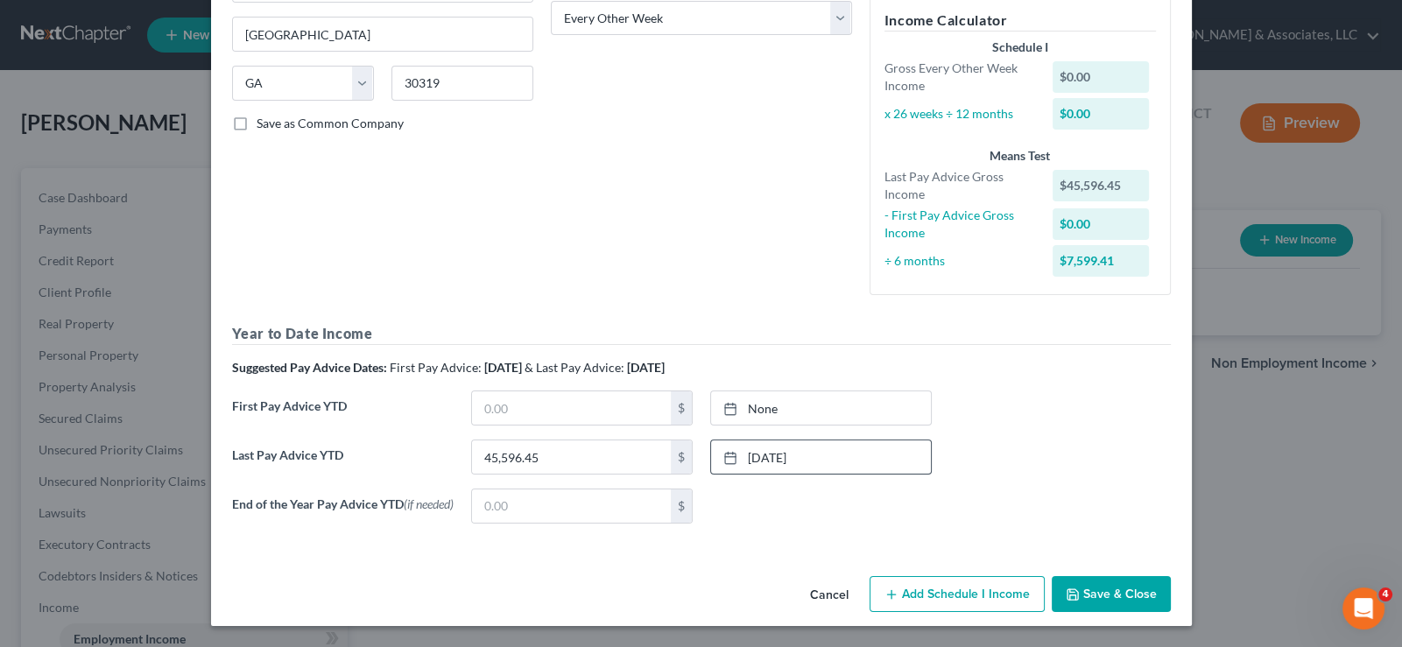
scroll to position [298, 0]
click at [1076, 589] on button "Save & Close" at bounding box center [1111, 594] width 119 height 37
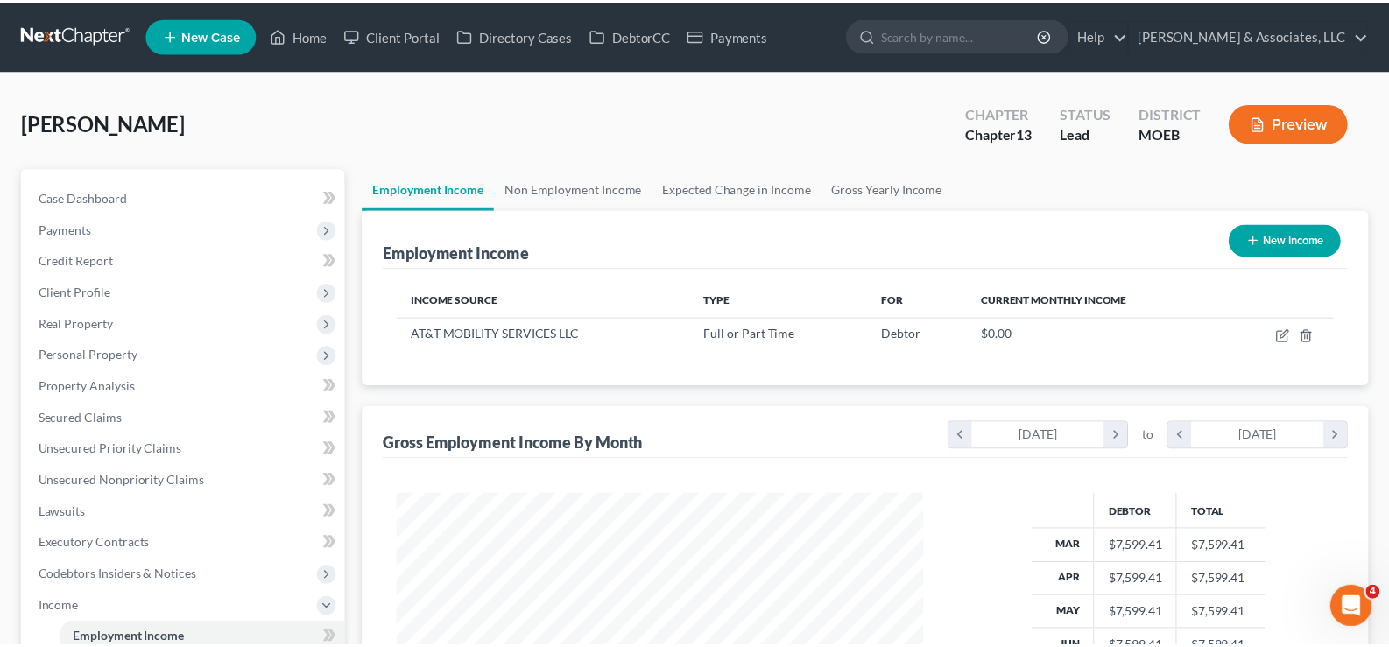
scroll to position [875535, 875281]
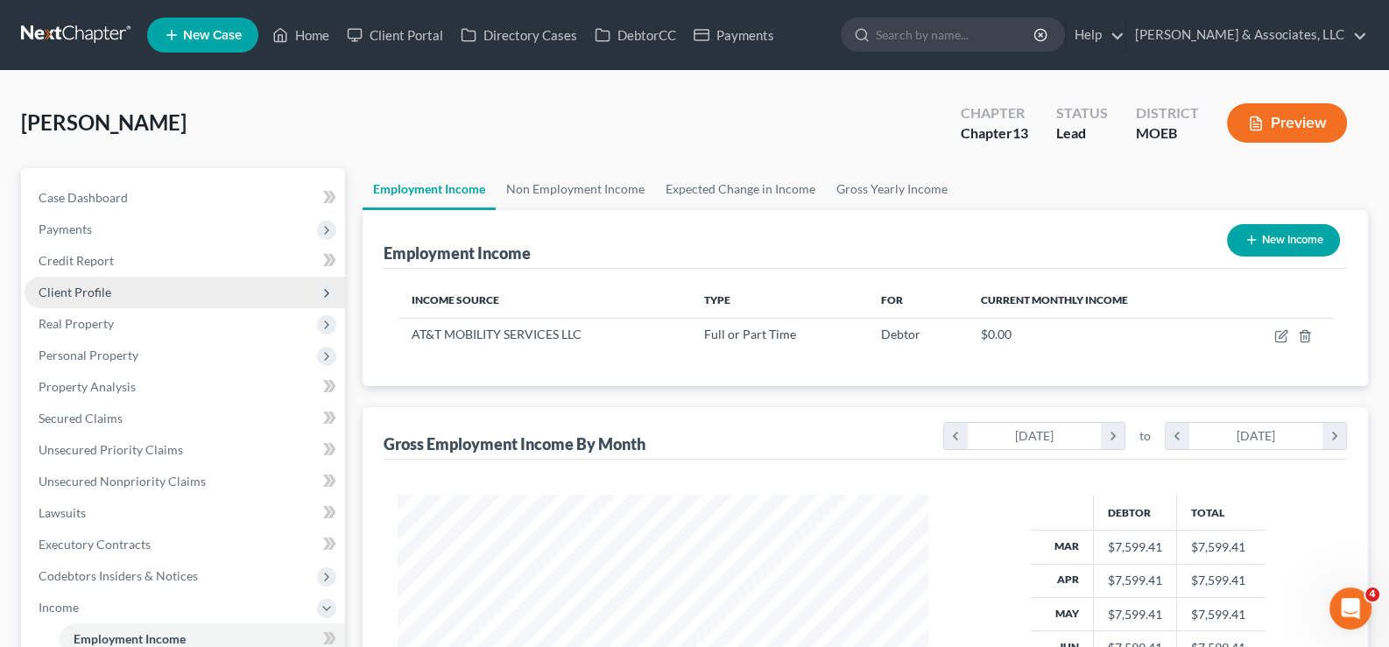
click at [66, 287] on span "Client Profile" at bounding box center [75, 292] width 73 height 15
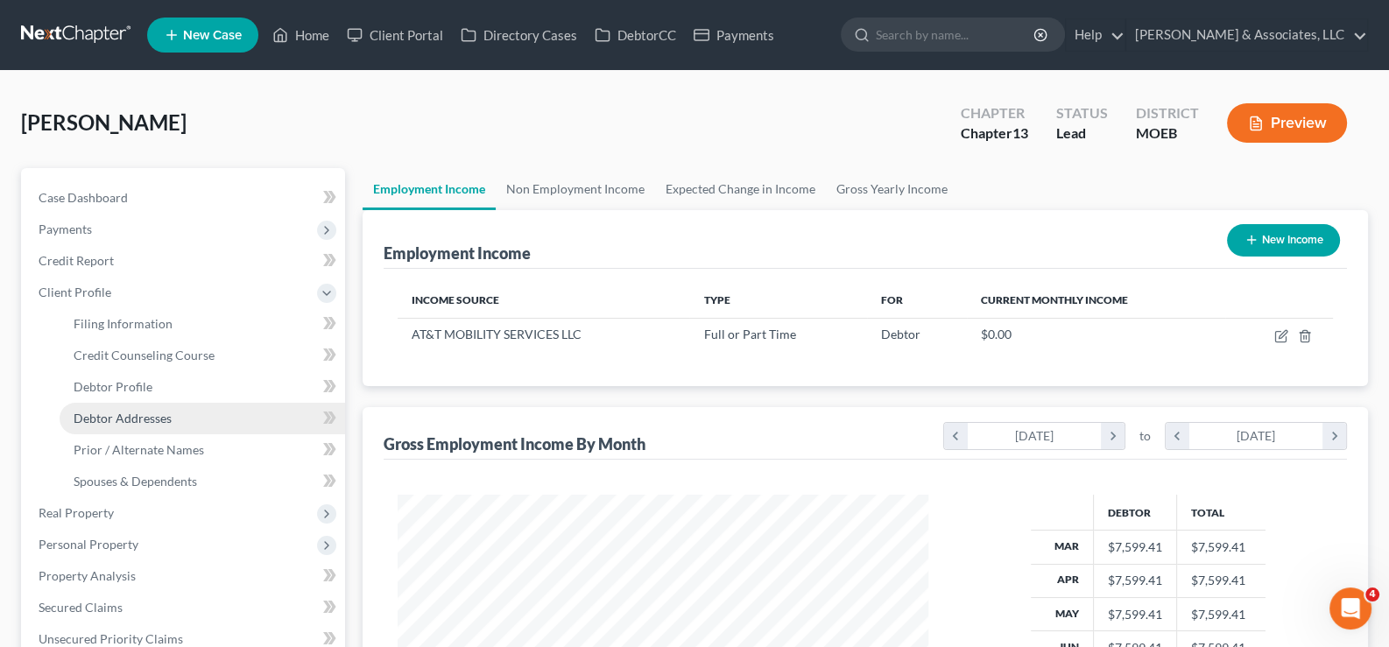
click at [105, 412] on span "Debtor Addresses" at bounding box center [123, 418] width 98 height 15
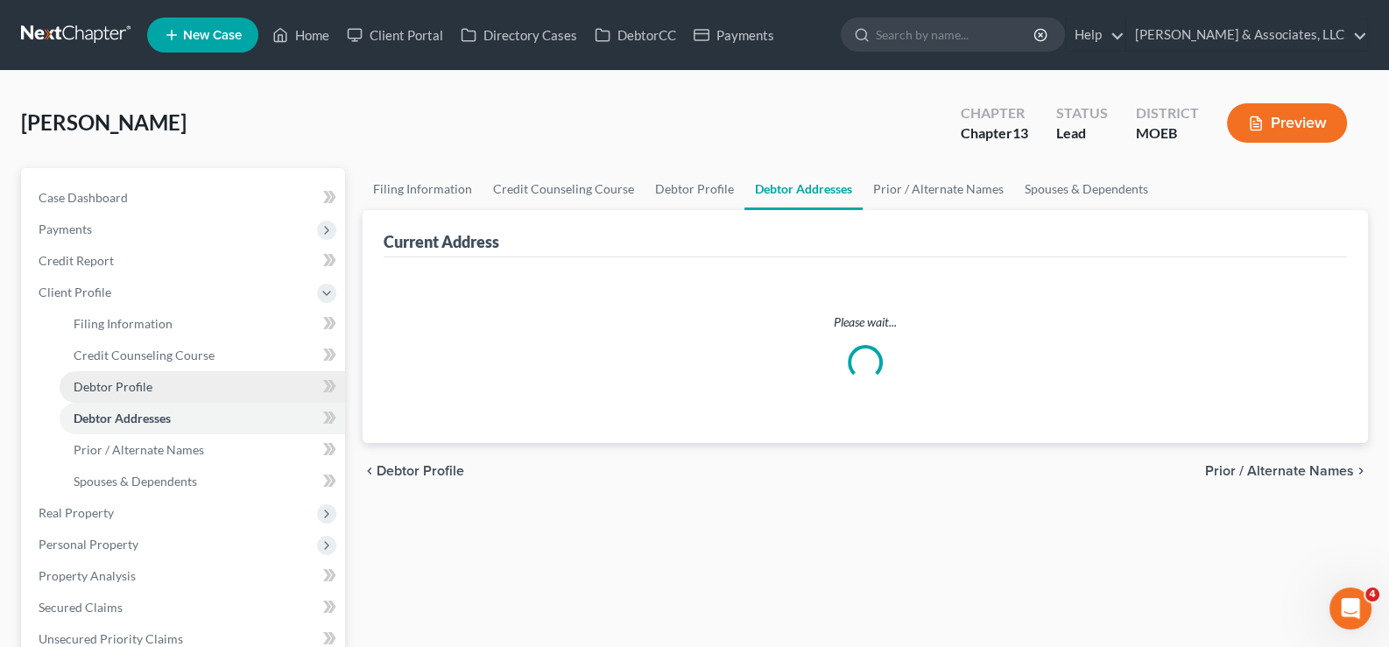
select select "0"
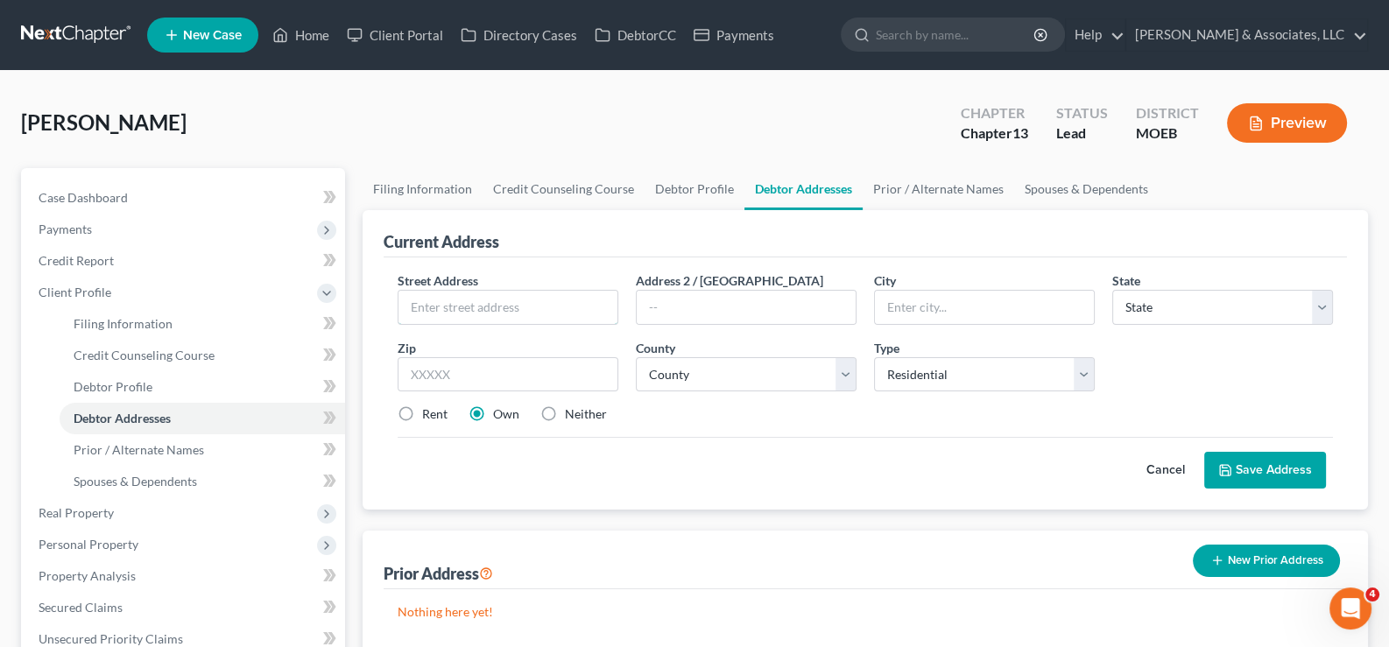
drag, startPoint x: 464, startPoint y: 305, endPoint x: 93, endPoint y: 4, distance: 478.2
click at [464, 305] on input "text" at bounding box center [508, 307] width 219 height 33
click at [511, 298] on input "text" at bounding box center [508, 307] width 219 height 33
paste input "[STREET_ADDRESS]"
type input "[STREET_ADDRESS]"
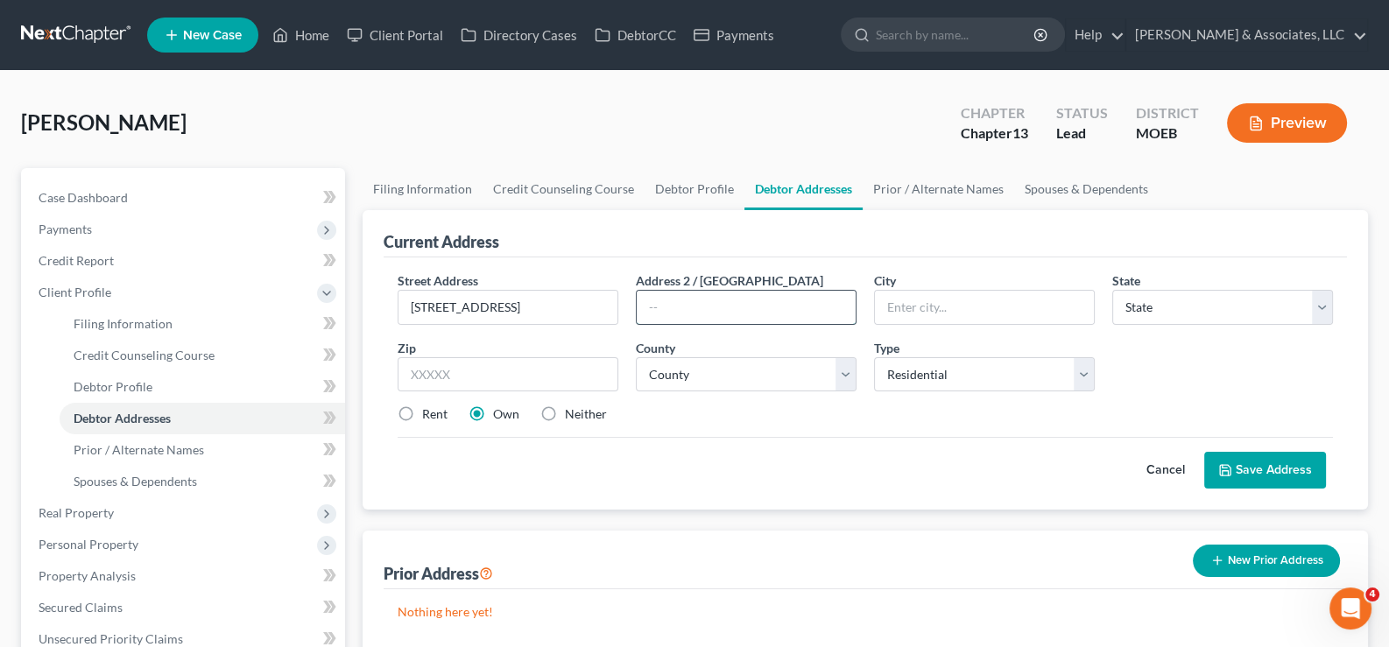
click at [683, 303] on input "text" at bounding box center [746, 307] width 219 height 33
paste input "Apt F"
type input "Apt F"
click at [984, 319] on div at bounding box center [984, 307] width 221 height 35
type input "6"
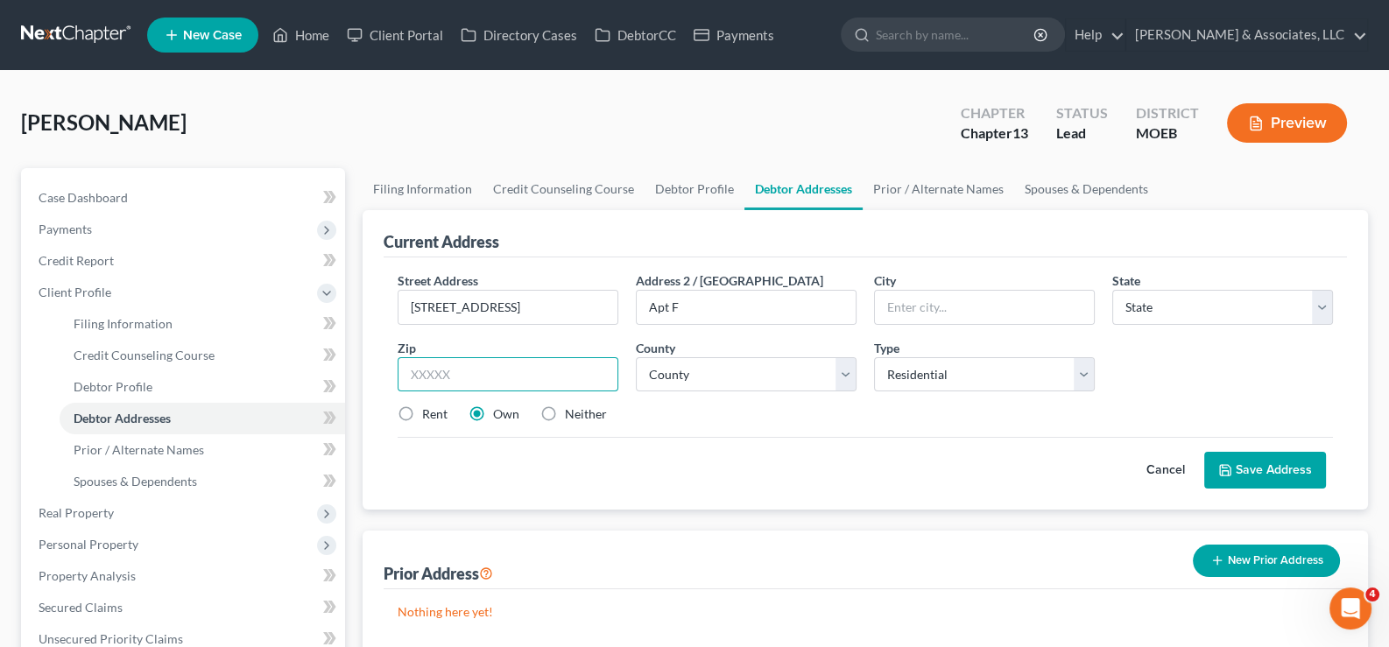
click at [589, 369] on input "text" at bounding box center [508, 374] width 221 height 35
type input "63031"
click at [798, 384] on select "County" at bounding box center [746, 374] width 221 height 35
type input "Florissant"
select select "26"
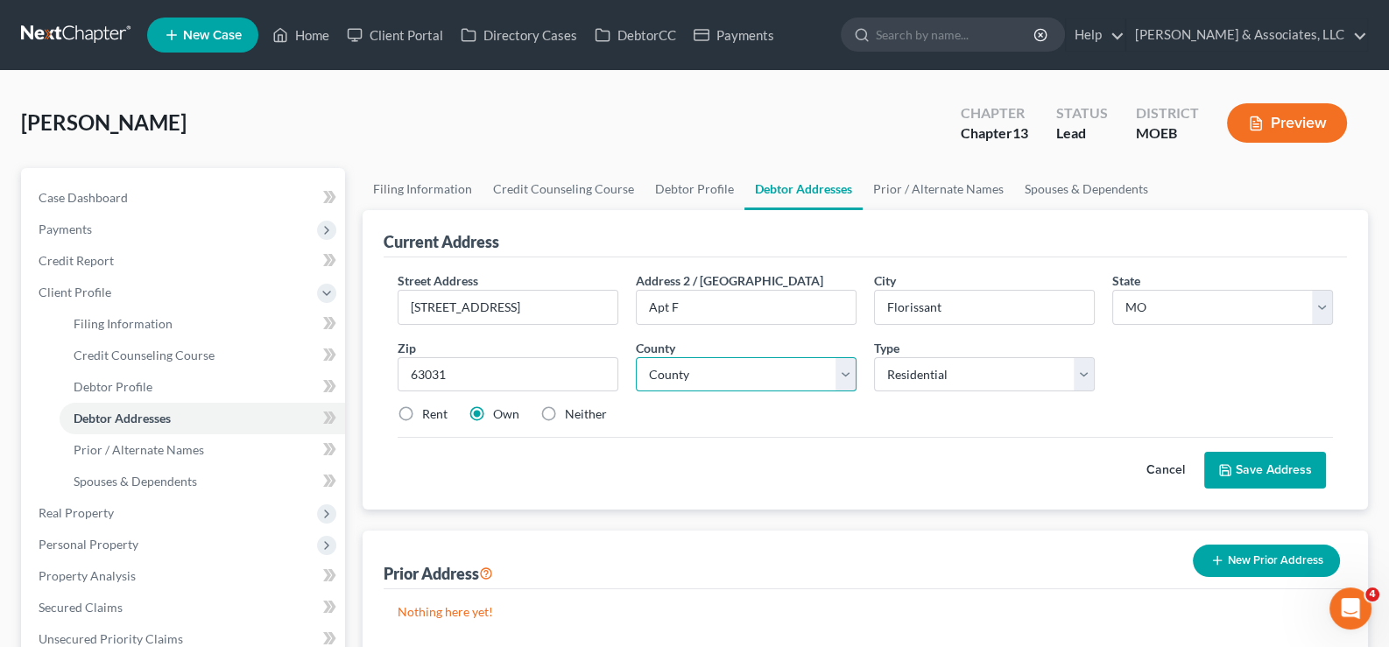
click at [721, 380] on select "County" at bounding box center [746, 374] width 221 height 35
click at [848, 419] on div "Rent Own Neither" at bounding box center [866, 415] width 954 height 18
drag, startPoint x: 758, startPoint y: 373, endPoint x: 751, endPoint y: 356, distance: 18.1
click at [758, 373] on select "County [GEOGRAPHIC_DATA] [GEOGRAPHIC_DATA] [GEOGRAPHIC_DATA] [GEOGRAPHIC_DATA] …" at bounding box center [746, 374] width 221 height 35
select select "100"
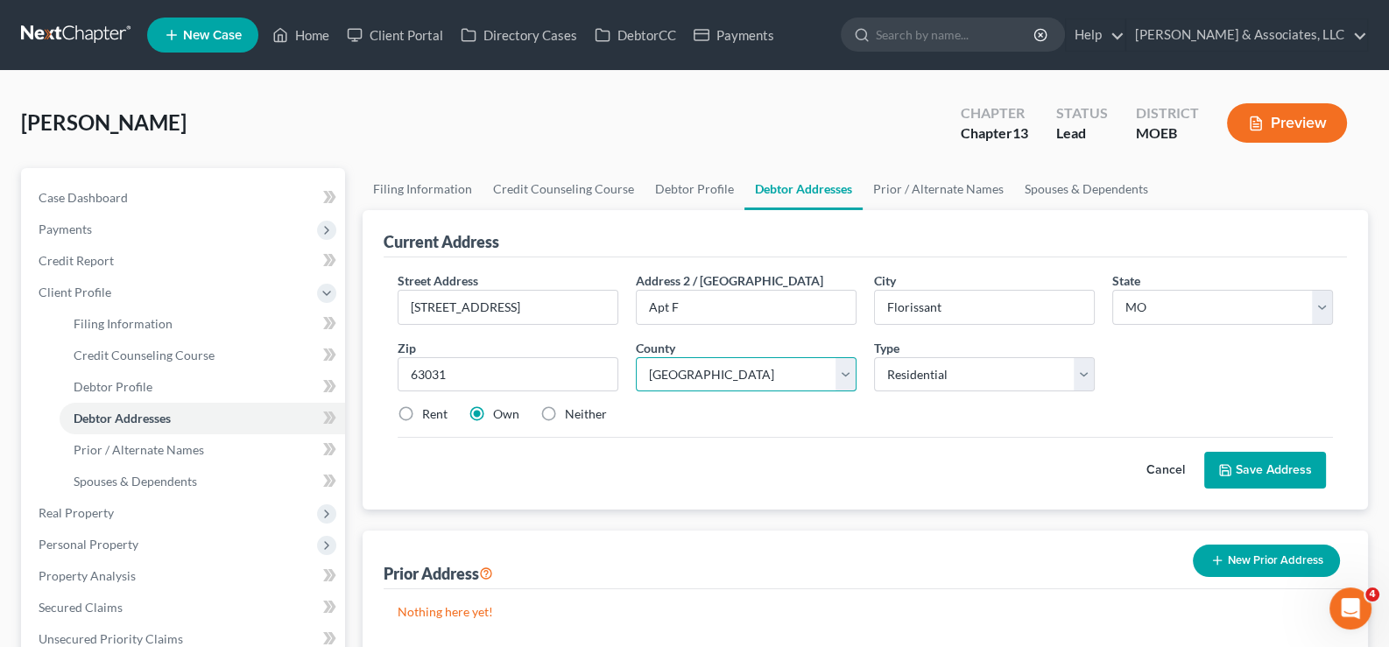
click at [636, 357] on select "County [GEOGRAPHIC_DATA] [GEOGRAPHIC_DATA] [GEOGRAPHIC_DATA] [GEOGRAPHIC_DATA] …" at bounding box center [746, 374] width 221 height 35
click at [422, 411] on label "Rent" at bounding box center [434, 415] width 25 height 18
click at [429, 411] on input "Rent" at bounding box center [434, 411] width 11 height 11
radio input "true"
click at [1276, 478] on button "Save Address" at bounding box center [1265, 470] width 122 height 37
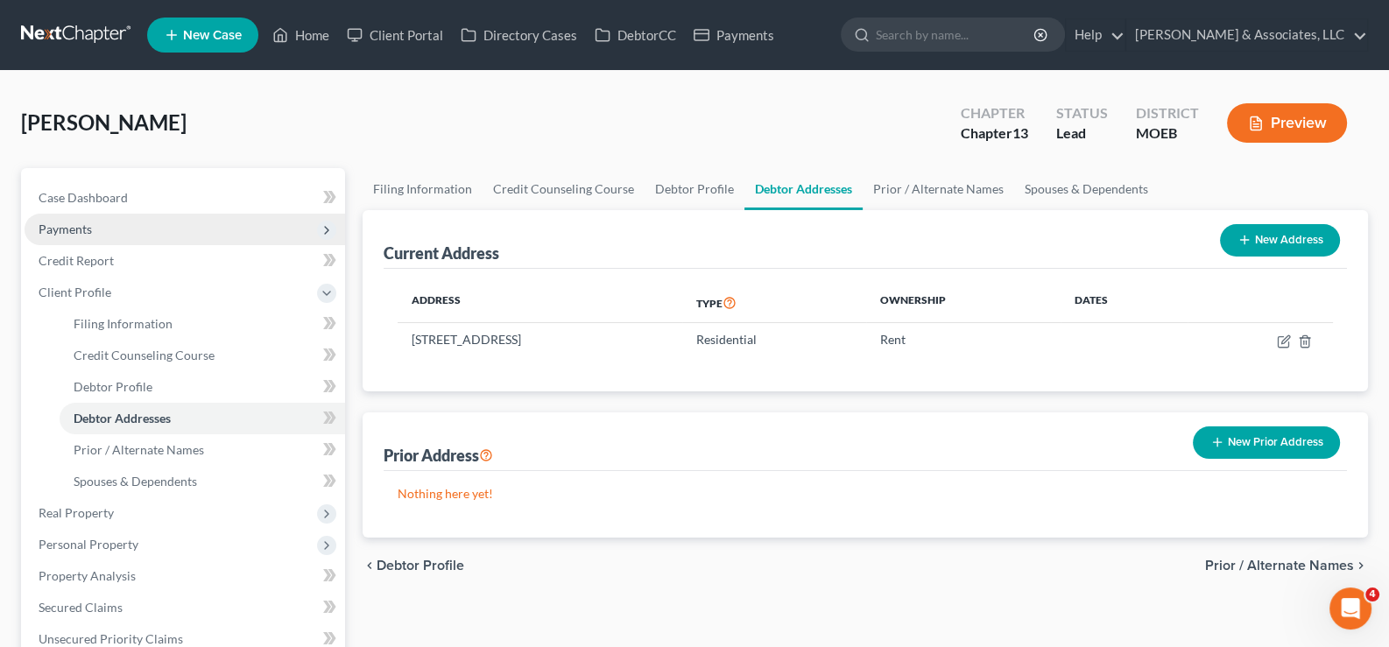
click at [45, 229] on span "Payments" at bounding box center [65, 229] width 53 height 15
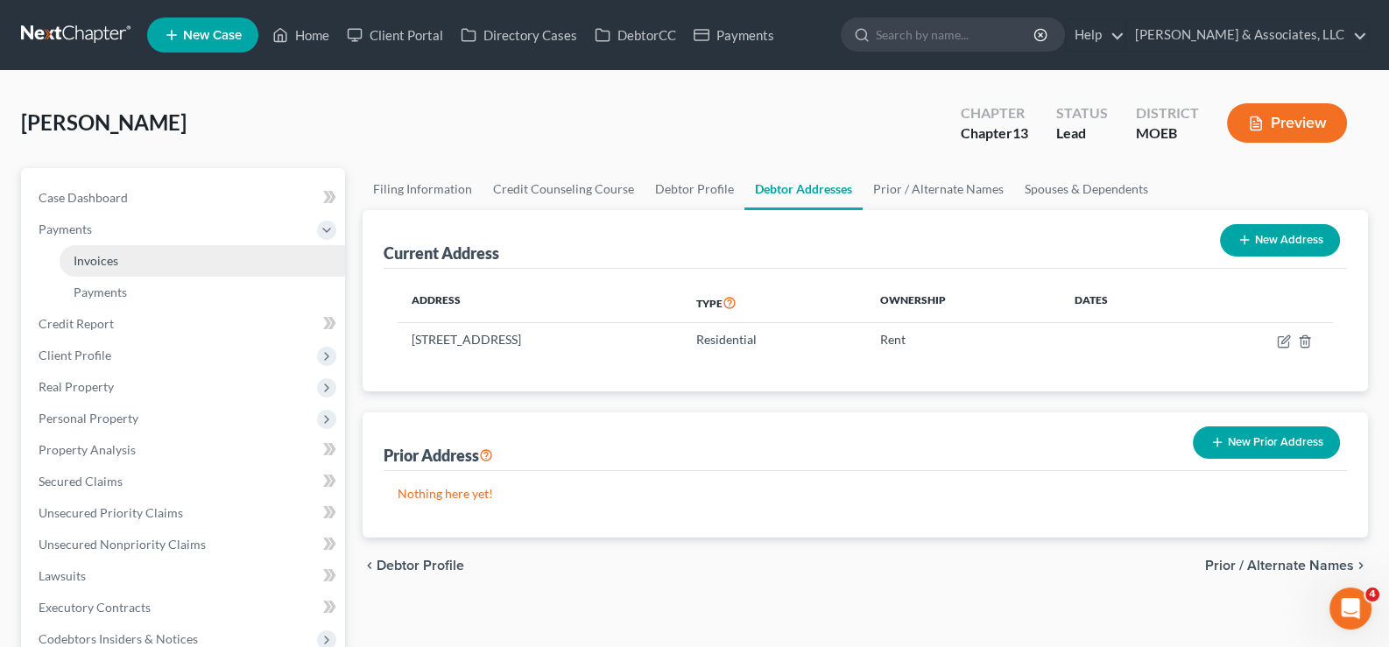
click at [83, 255] on span "Invoices" at bounding box center [96, 260] width 45 height 15
